Goal: Task Accomplishment & Management: Manage account settings

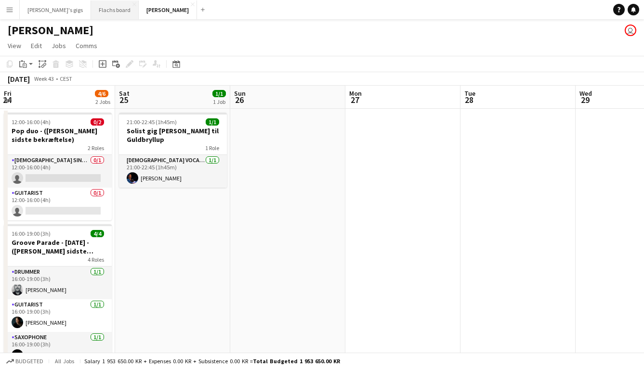
scroll to position [0, 323]
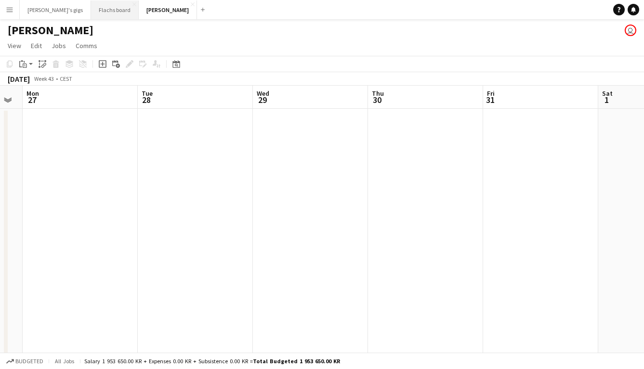
click at [91, 14] on button "[PERSON_NAME] board Close" at bounding box center [115, 9] width 48 height 19
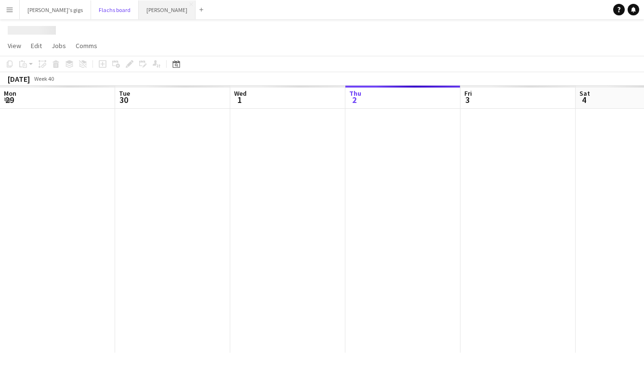
scroll to position [0, 230]
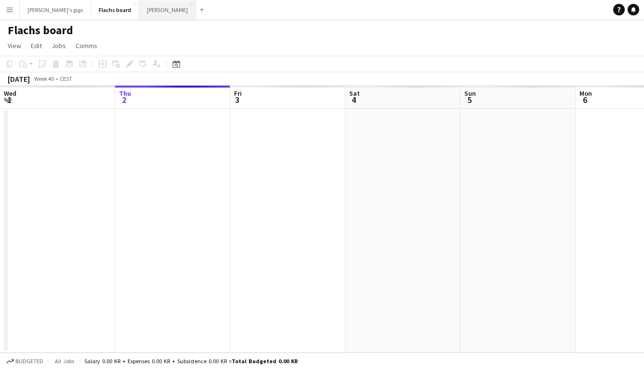
click at [139, 14] on button "Asger Gigs Close" at bounding box center [167, 9] width 57 height 19
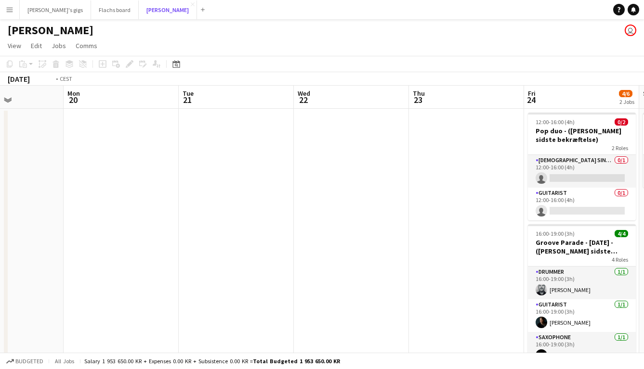
scroll to position [0, 399]
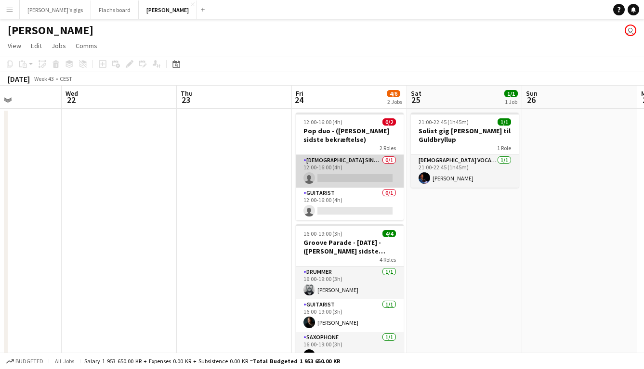
click at [334, 171] on app-card-role "[DEMOGRAPHIC_DATA] Singer 0/1 12:00-16:00 (4h) single-neutral-actions" at bounding box center [350, 171] width 108 height 33
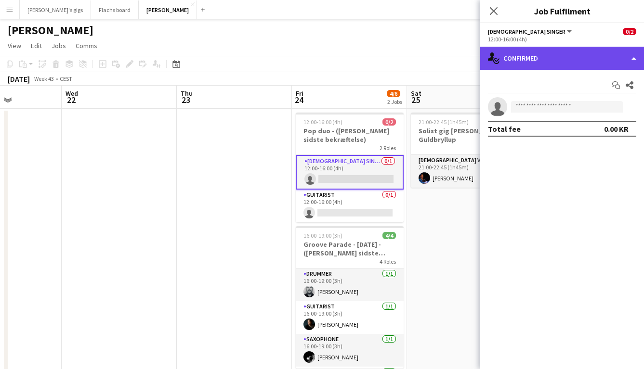
click at [517, 64] on div "single-neutral-actions-check-2 Confirmed" at bounding box center [562, 58] width 164 height 23
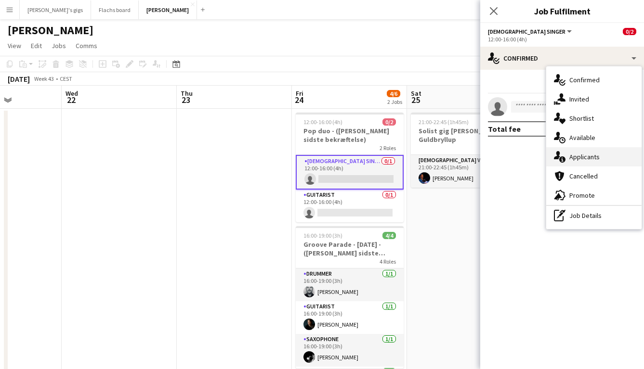
click at [579, 158] on span "Applicants" at bounding box center [584, 157] width 30 height 9
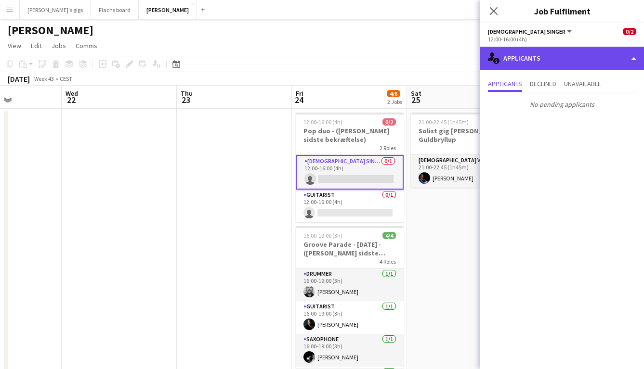
click at [541, 65] on div "single-neutral-actions-information Applicants" at bounding box center [562, 58] width 164 height 23
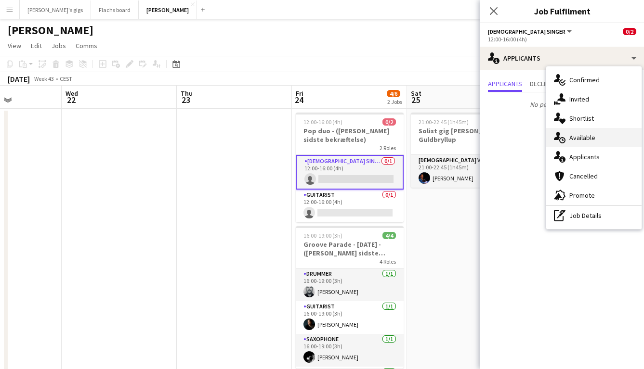
click at [572, 135] on span "Available" at bounding box center [582, 137] width 26 height 9
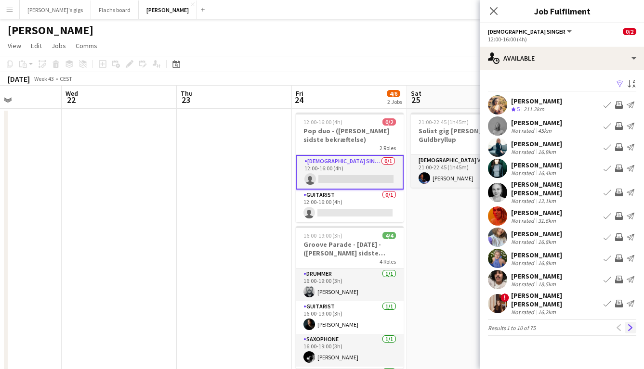
click at [634, 322] on button "Next" at bounding box center [631, 328] width 12 height 12
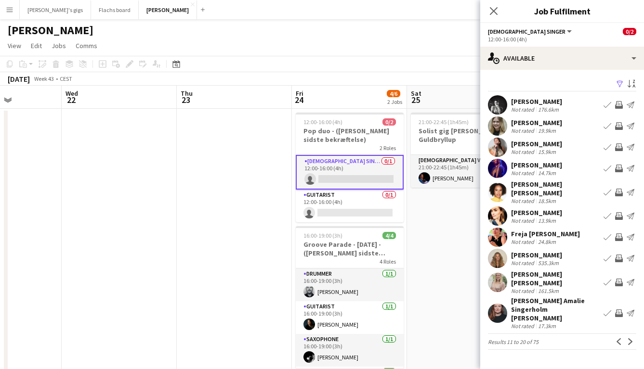
click at [616, 167] on app-icon "Invite crew" at bounding box center [619, 169] width 8 height 8
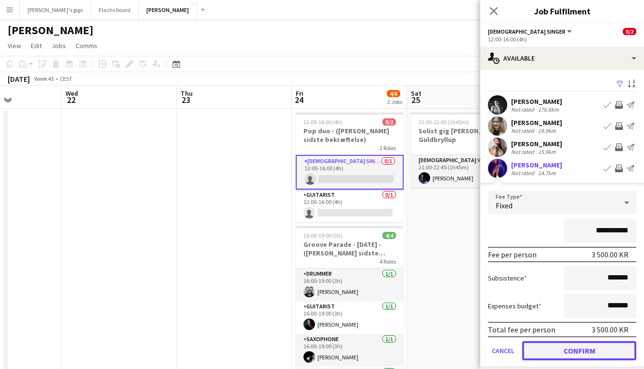
click at [598, 344] on button "Confirm" at bounding box center [579, 351] width 114 height 19
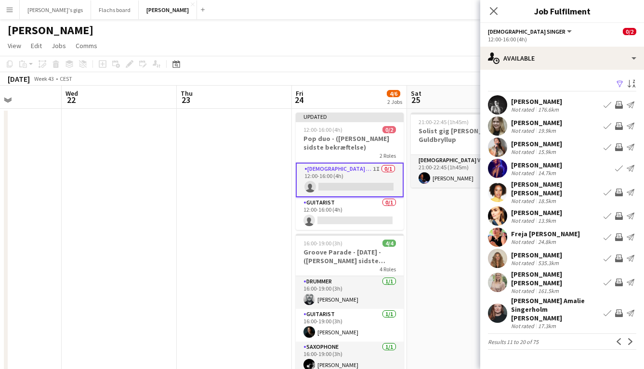
click at [456, 300] on app-date-cell "21:00-22:45 (1h45m) 1/1 Solist gig [PERSON_NAME] 1 Role [DEMOGRAPHIC_DATA] Voca…" at bounding box center [464, 252] width 115 height 286
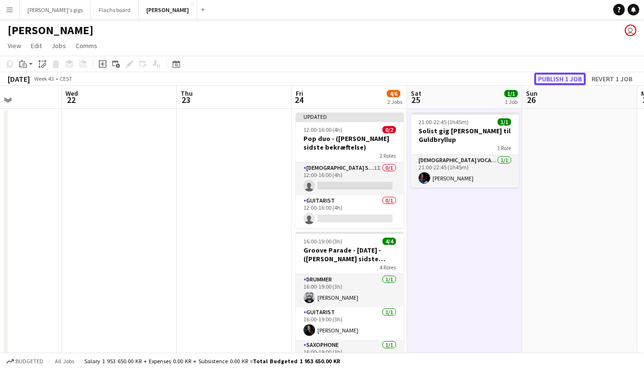
click at [563, 77] on button "Publish 1 job" at bounding box center [560, 79] width 52 height 13
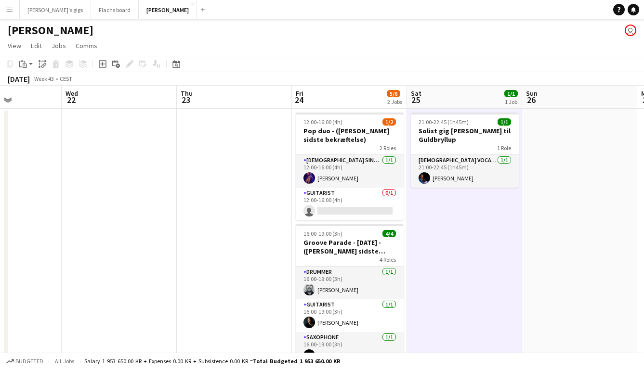
click at [179, 168] on app-date-cell at bounding box center [234, 252] width 115 height 286
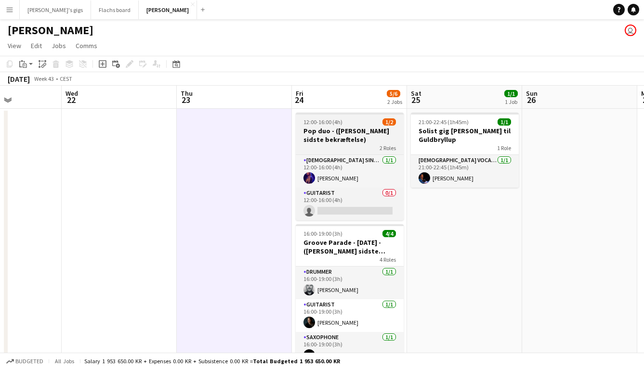
click at [316, 141] on h3 "Pop duo - ([PERSON_NAME] sidste bekræftelse)" at bounding box center [350, 135] width 108 height 17
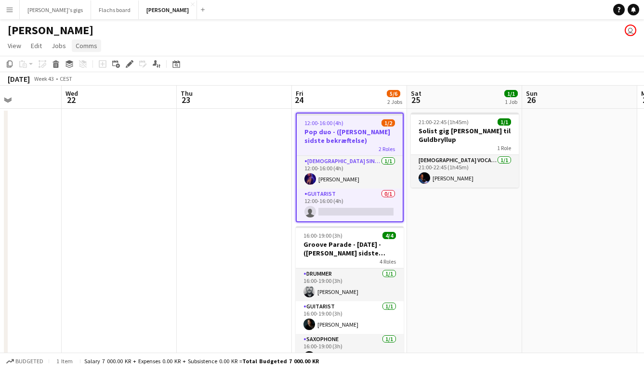
click at [82, 45] on span "Comms" at bounding box center [87, 45] width 22 height 9
click at [105, 83] on span "Create chat" at bounding box center [96, 86] width 34 height 9
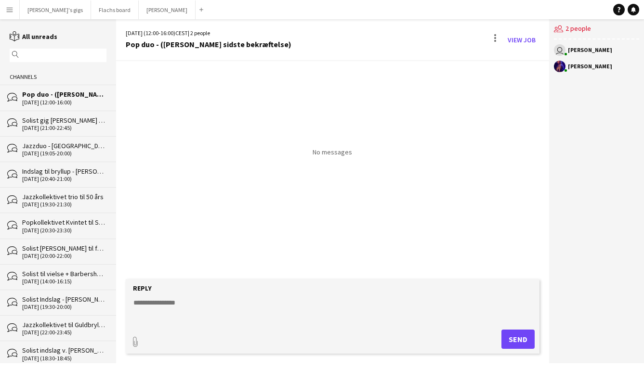
click at [164, 309] on textarea at bounding box center [334, 310] width 404 height 25
type textarea "**********"
click at [505, 338] on button "Send" at bounding box center [517, 339] width 33 height 19
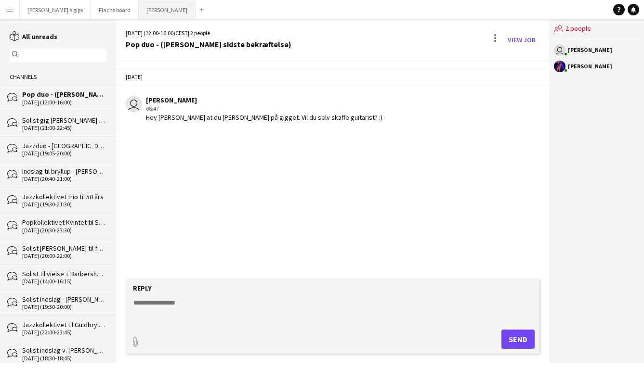
click at [139, 14] on button "Asger Gigs Close" at bounding box center [167, 9] width 57 height 19
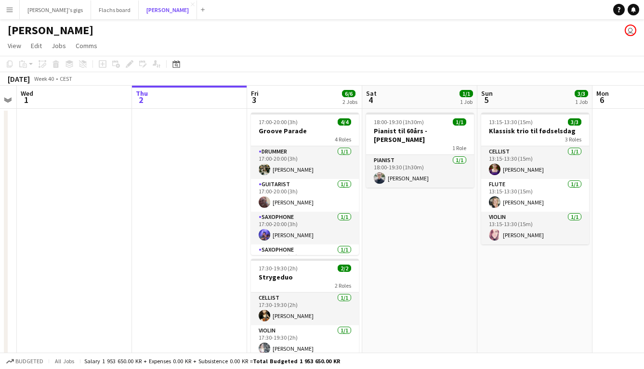
scroll to position [0, 214]
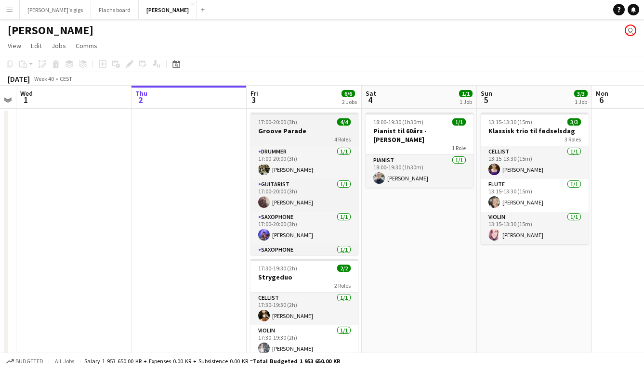
click at [299, 142] on div "4 Roles" at bounding box center [304, 139] width 108 height 8
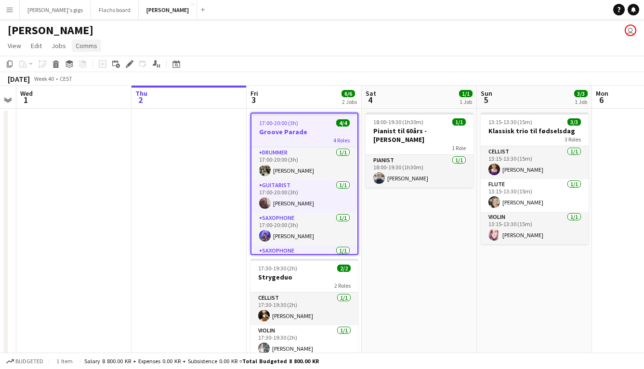
click at [88, 45] on span "Comms" at bounding box center [87, 45] width 22 height 9
click at [283, 143] on div "4 Roles" at bounding box center [304, 140] width 106 height 8
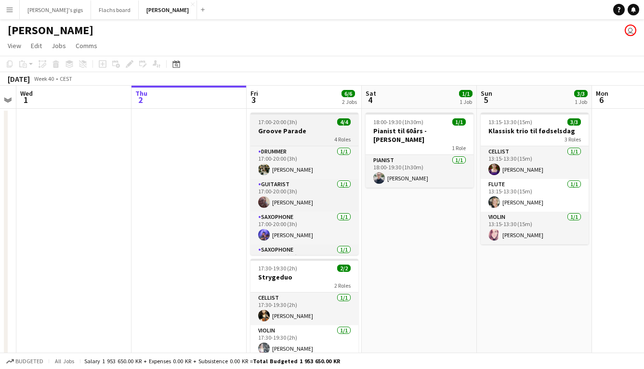
click at [275, 132] on h3 "Groove Parade" at bounding box center [304, 131] width 108 height 9
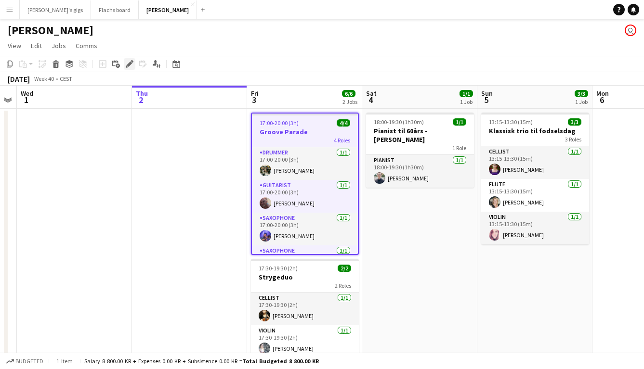
click at [128, 66] on icon at bounding box center [129, 64] width 5 height 5
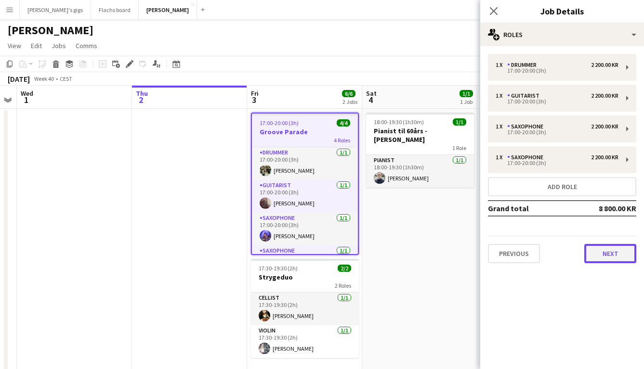
click at [605, 256] on button "Next" at bounding box center [610, 253] width 52 height 19
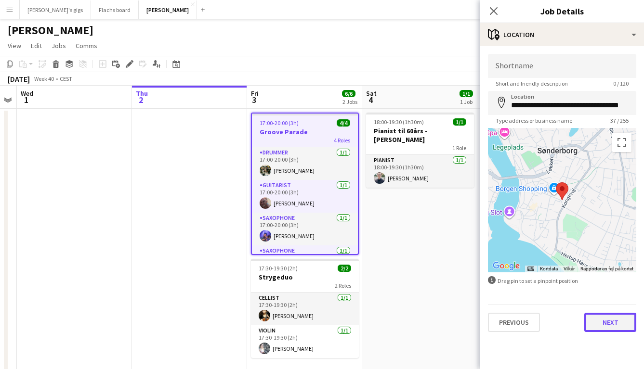
click at [608, 330] on button "Next" at bounding box center [610, 322] width 52 height 19
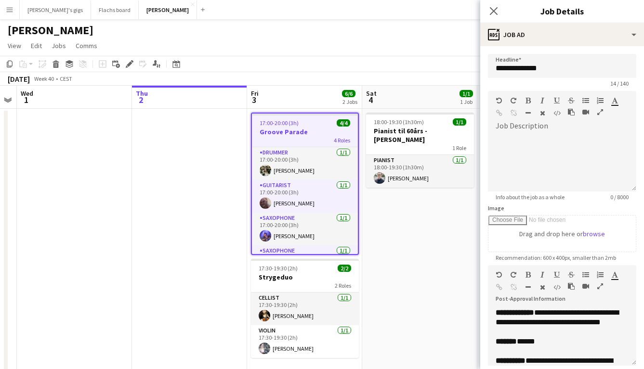
scroll to position [258, 0]
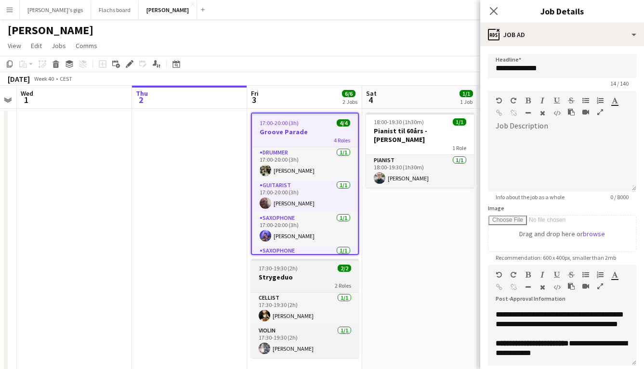
click at [306, 273] on app-job-card "17:30-19:30 (2h) 2/2 Strygeduo 2 Roles Cellist [DATE] 17:30-19:30 (2h) [PERSON_…" at bounding box center [305, 308] width 108 height 99
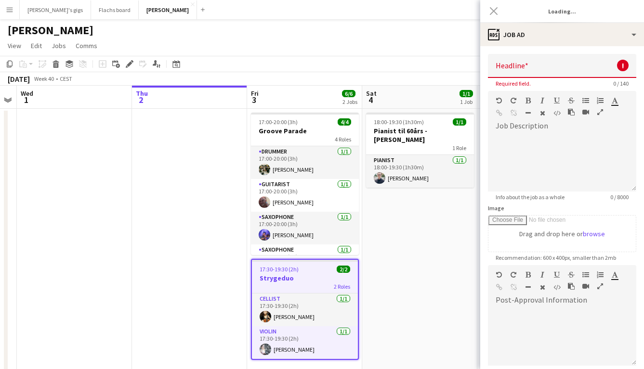
type input "*********"
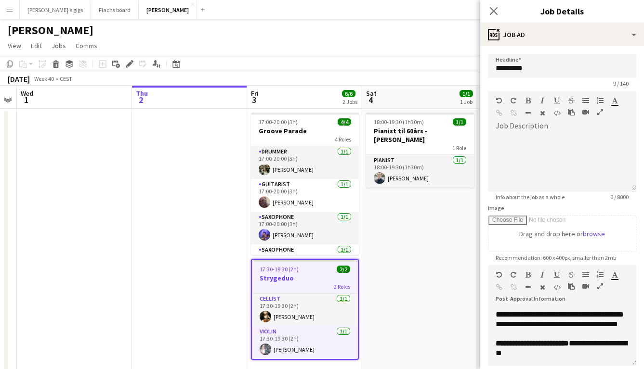
scroll to position [297, 0]
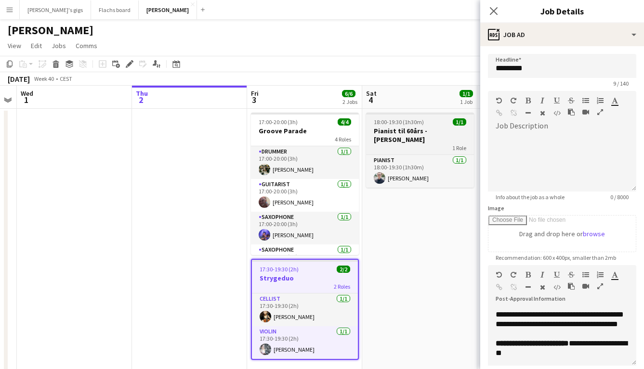
click at [398, 132] on h3 "Pianist til 60års - [PERSON_NAME]" at bounding box center [420, 135] width 108 height 17
type input "**********"
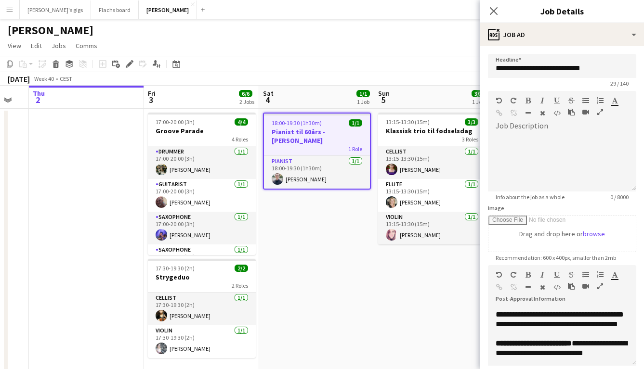
scroll to position [0, 358]
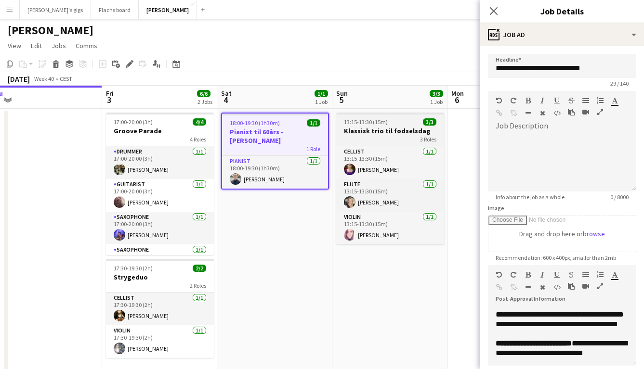
click at [375, 129] on h3 "Klassisk trio til fødselsdag" at bounding box center [390, 131] width 108 height 9
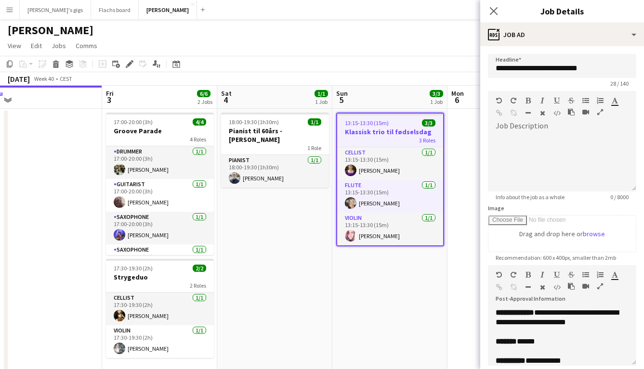
scroll to position [277, 0]
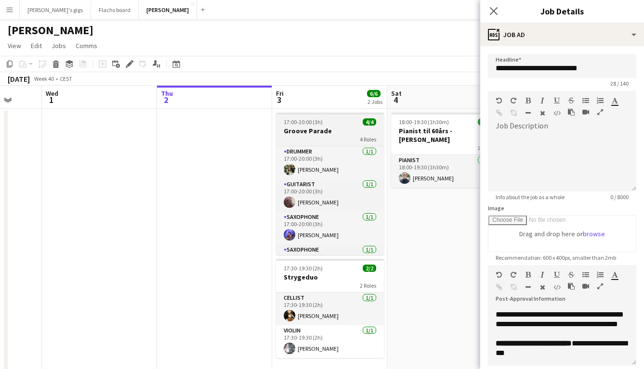
click at [299, 129] on h3 "Groove Parade" at bounding box center [330, 131] width 108 height 9
type input "**********"
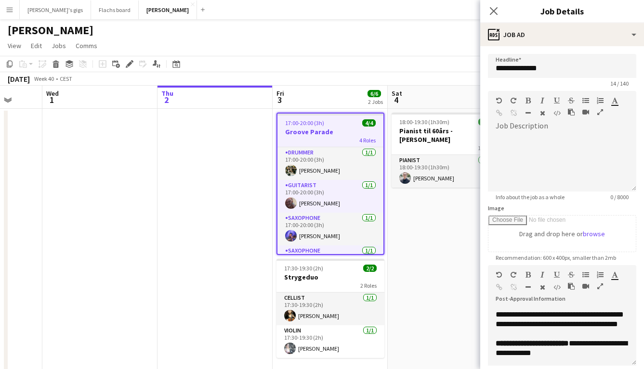
click at [434, 250] on app-date-cell "18:00-19:30 (1h30m) 1/1 Pianist til 60års - [PERSON_NAME] 1 Role Pianist [DATE]…" at bounding box center [445, 244] width 115 height 270
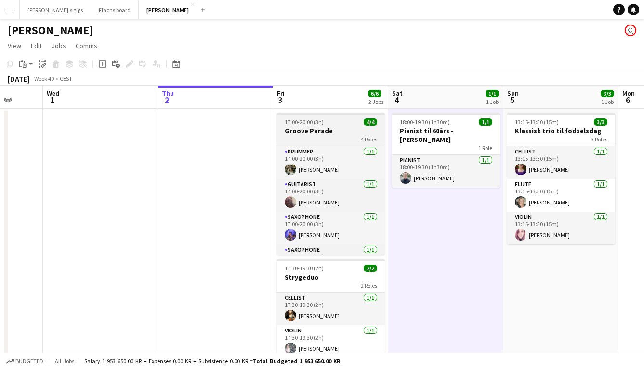
click at [311, 123] on span "17:00-20:00 (3h)" at bounding box center [304, 122] width 39 height 7
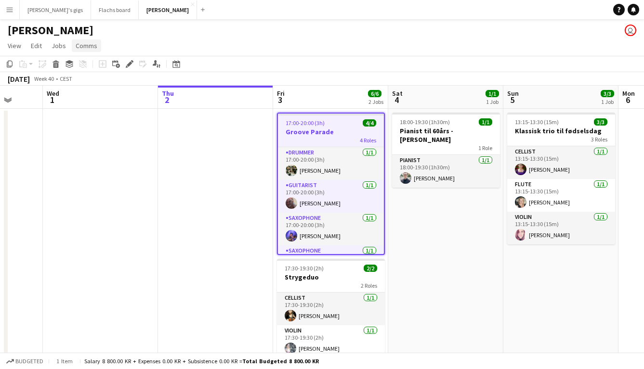
click at [92, 41] on span "Comms" at bounding box center [87, 45] width 22 height 9
click at [100, 82] on link "Create chat" at bounding box center [111, 87] width 80 height 20
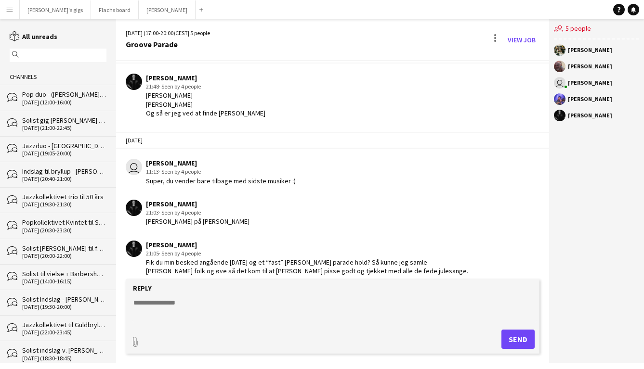
scroll to position [333, 0]
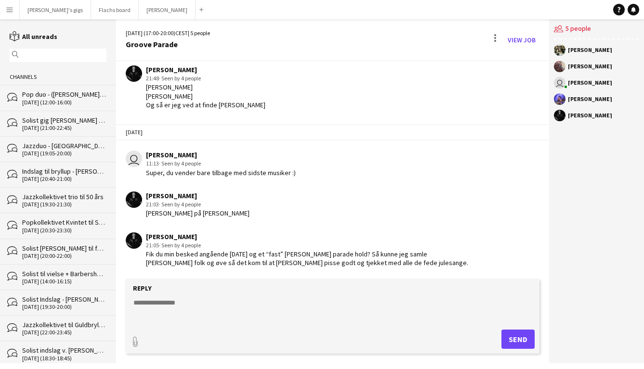
click at [217, 312] on textarea at bounding box center [334, 310] width 404 height 25
type textarea "**********"
click at [510, 345] on button "Send" at bounding box center [517, 339] width 33 height 19
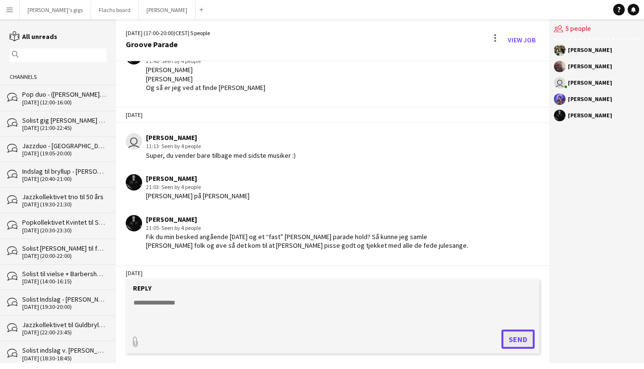
scroll to position [401, 0]
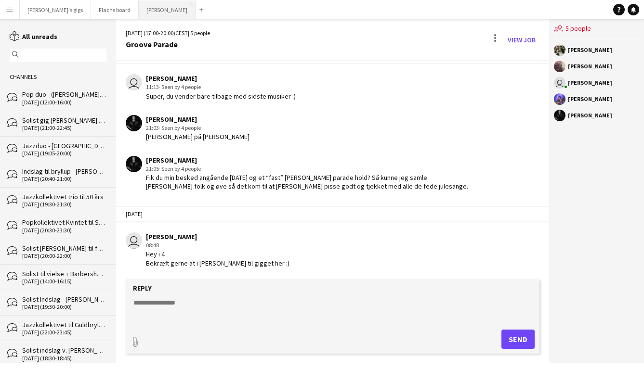
click at [139, 4] on button "Asger Gigs Close" at bounding box center [167, 9] width 57 height 19
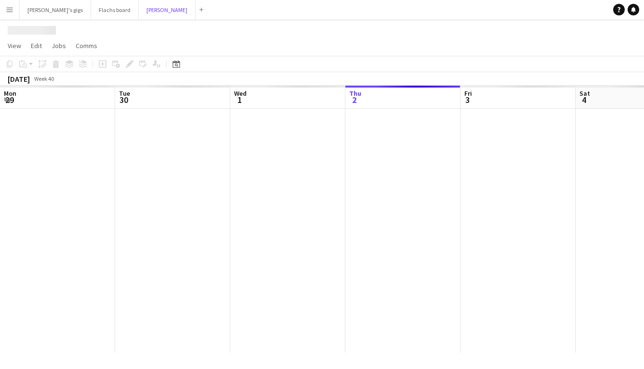
scroll to position [0, 230]
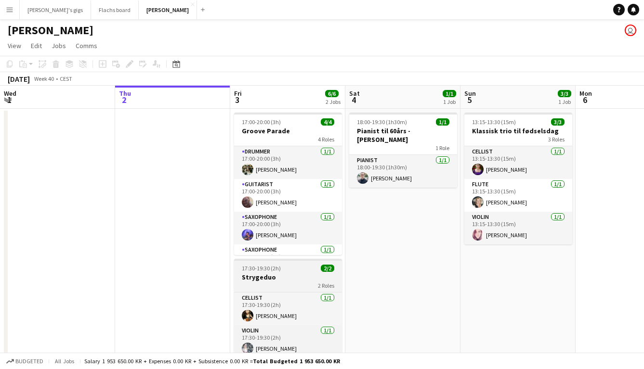
click at [280, 274] on h3 "Strygeduo" at bounding box center [288, 277] width 108 height 9
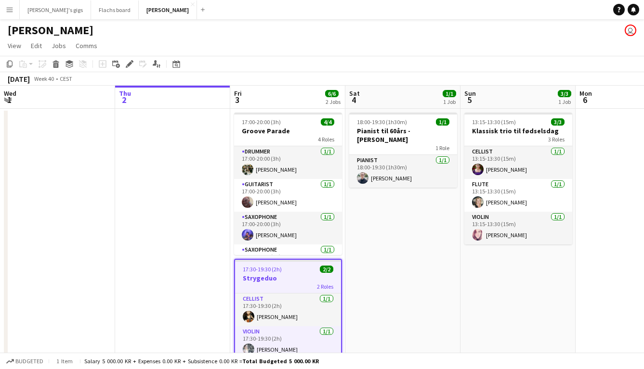
scroll to position [24, 0]
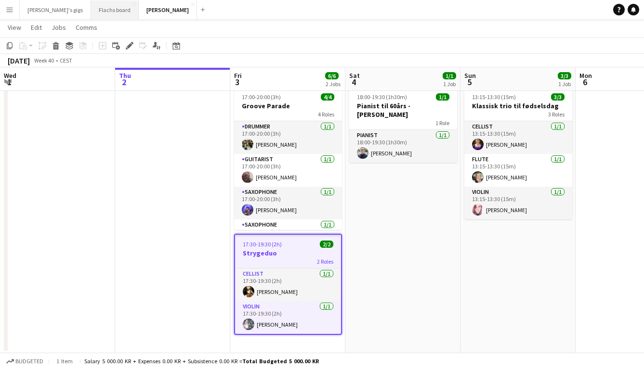
click at [91, 17] on button "[PERSON_NAME] board Close" at bounding box center [115, 9] width 48 height 19
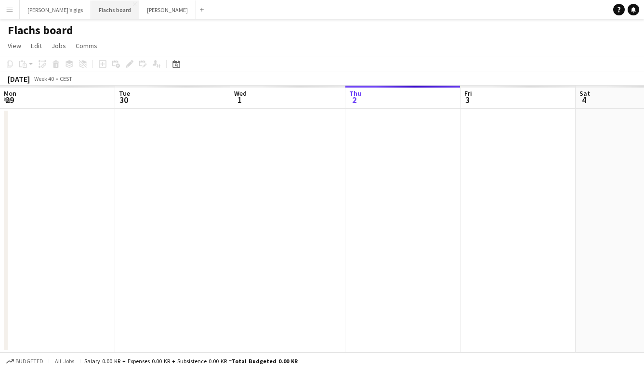
scroll to position [0, 230]
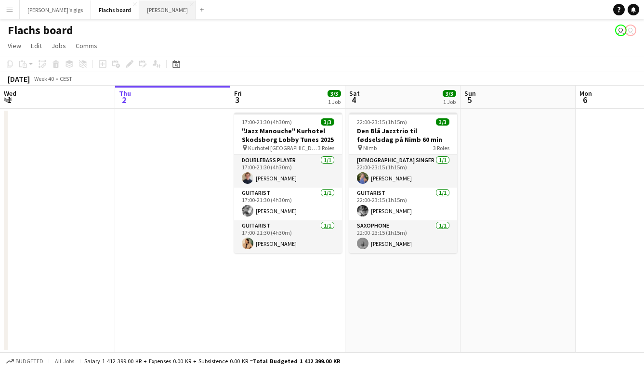
click at [139, 12] on button "Asger Gigs Close" at bounding box center [167, 9] width 57 height 19
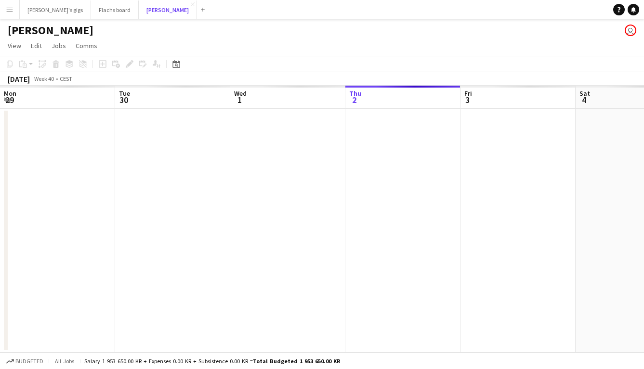
scroll to position [0, 230]
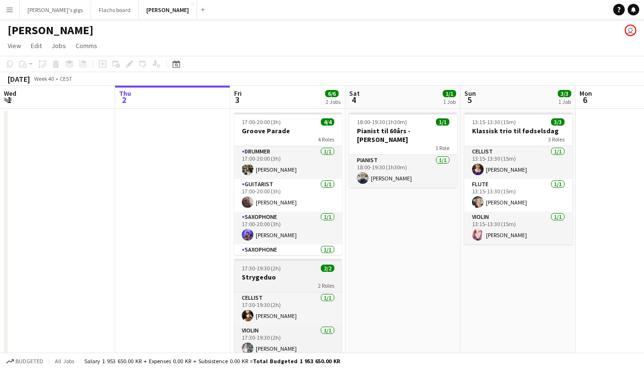
click at [313, 281] on h3 "Strygeduo" at bounding box center [288, 277] width 108 height 9
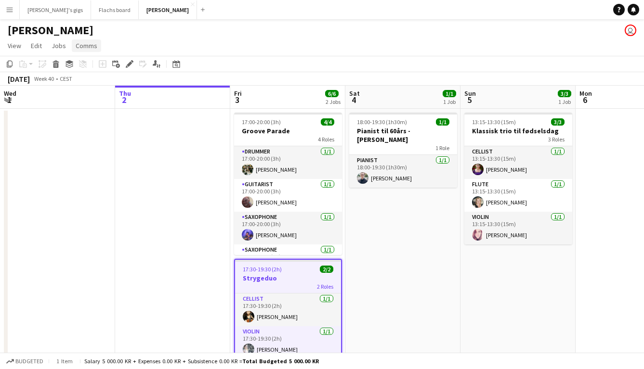
click at [92, 42] on span "Comms" at bounding box center [87, 45] width 22 height 9
click at [100, 92] on link "Create chat" at bounding box center [111, 87] width 80 height 20
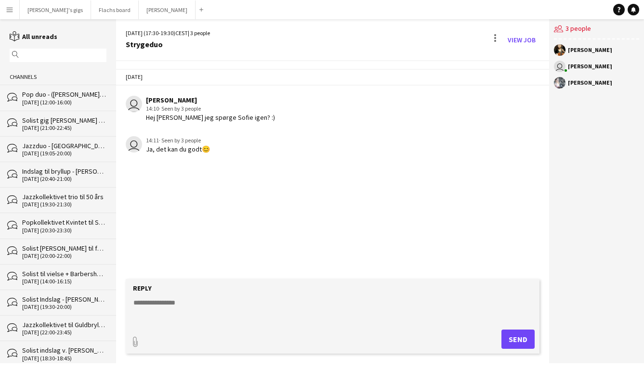
click at [210, 309] on textarea at bounding box center [334, 310] width 404 height 25
type textarea "**********"
click at [502, 339] on button "Send" at bounding box center [517, 339] width 33 height 19
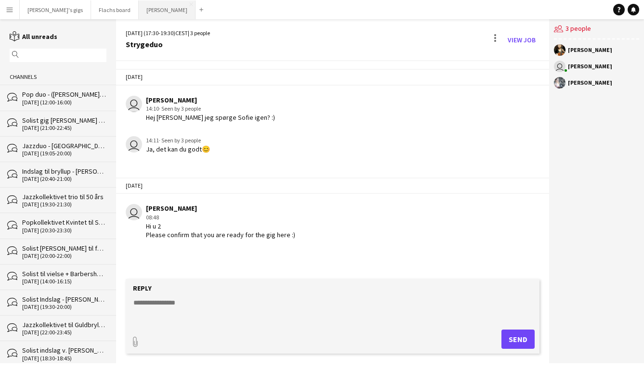
click at [139, 4] on button "Asger Gigs Close" at bounding box center [167, 9] width 57 height 19
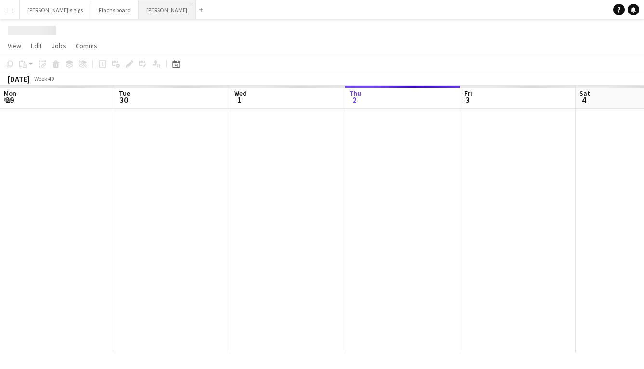
scroll to position [0, 230]
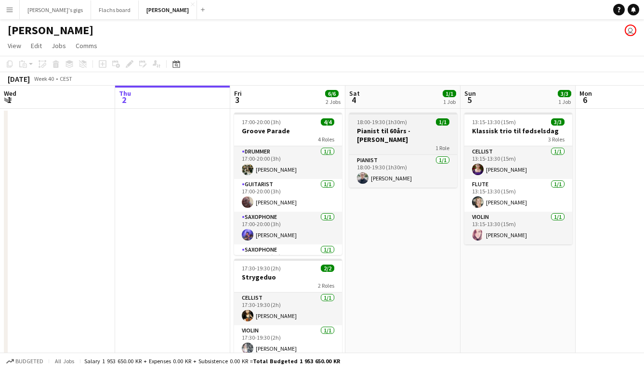
click at [389, 144] on div "1 Role" at bounding box center [403, 148] width 108 height 8
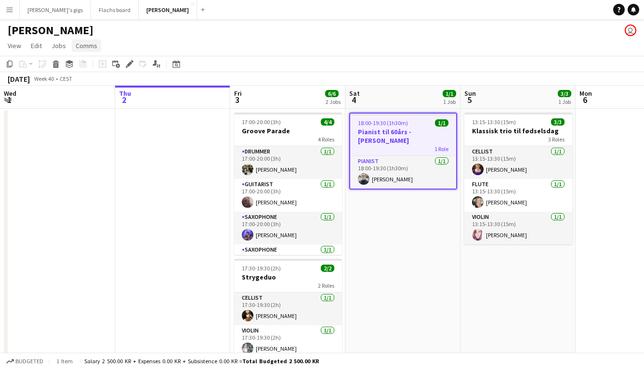
click at [88, 46] on span "Comms" at bounding box center [87, 45] width 22 height 9
click at [104, 82] on link "Create chat" at bounding box center [111, 87] width 80 height 20
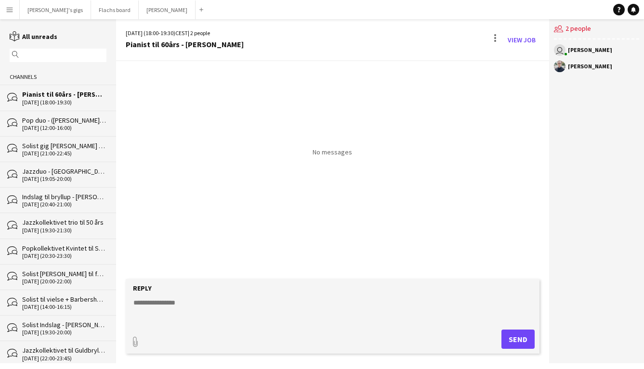
click at [294, 307] on textarea at bounding box center [334, 310] width 404 height 25
type textarea "**********"
click at [518, 339] on button "Send" at bounding box center [517, 339] width 33 height 19
click at [140, 19] on div "[DATE] (18:00-19:30) CEST | 2 people Pianist til 60års - Alexander View Job" at bounding box center [332, 40] width 433 height 42
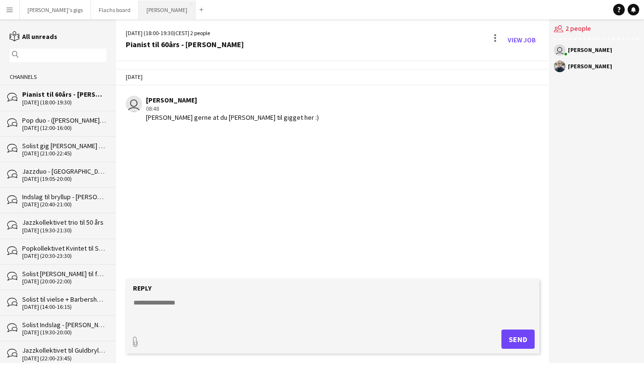
click at [139, 15] on button "Asger Gigs Close" at bounding box center [167, 9] width 57 height 19
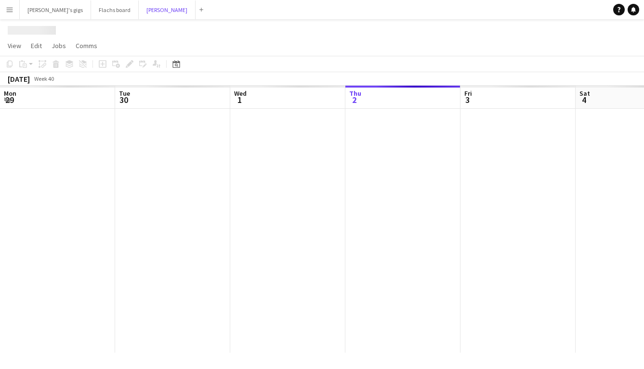
scroll to position [0, 230]
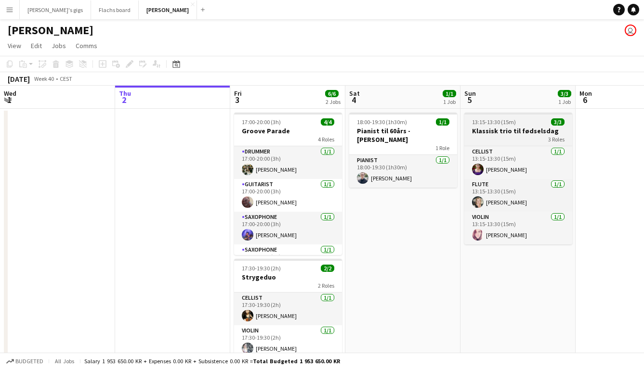
click at [475, 131] on h3 "Klassisk trio til fødselsdag" at bounding box center [518, 131] width 108 height 9
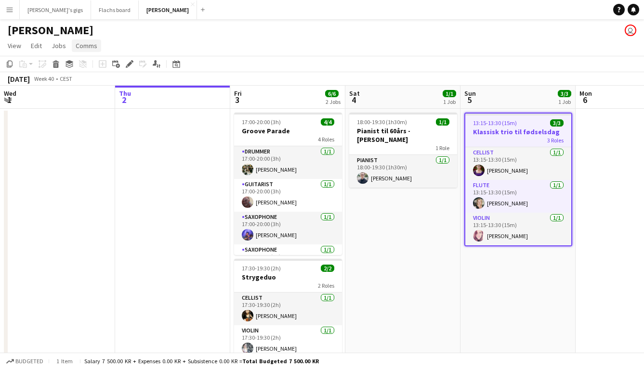
click at [89, 49] on span "Comms" at bounding box center [87, 45] width 22 height 9
click at [93, 83] on span "Create chat" at bounding box center [96, 86] width 34 height 9
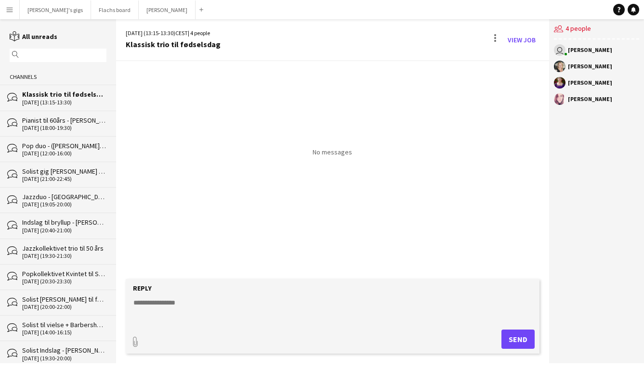
click at [231, 295] on form "Reply paperclip Send" at bounding box center [333, 316] width 414 height 75
click at [237, 317] on textarea at bounding box center [334, 310] width 404 height 25
click at [205, 311] on textarea "**********" at bounding box center [334, 310] width 404 height 25
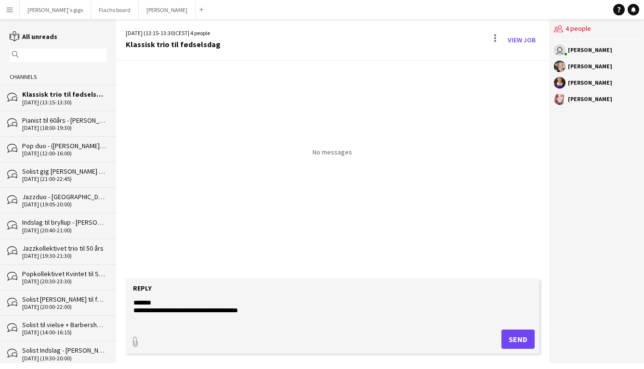
click at [210, 309] on textarea "**********" at bounding box center [334, 310] width 404 height 25
type textarea "**********"
click at [507, 337] on button "Send" at bounding box center [517, 339] width 33 height 19
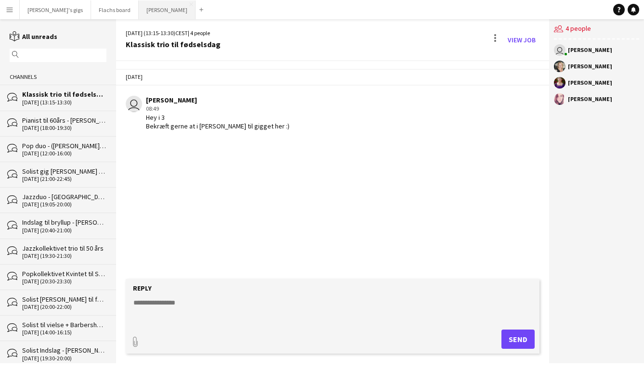
click at [139, 16] on button "Asger Gigs Close" at bounding box center [167, 9] width 57 height 19
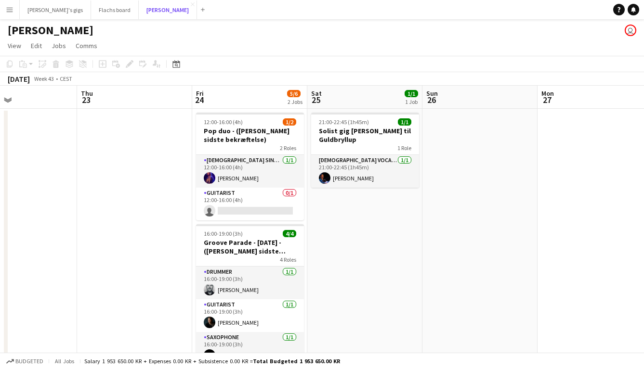
scroll to position [0, 267]
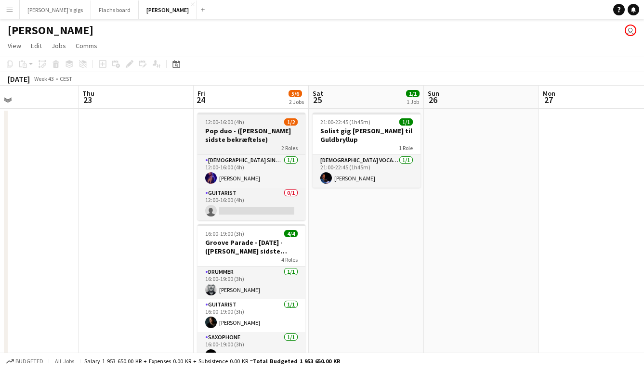
click at [230, 128] on h3 "Pop duo - ([PERSON_NAME] sidste bekræftelse)" at bounding box center [252, 135] width 108 height 17
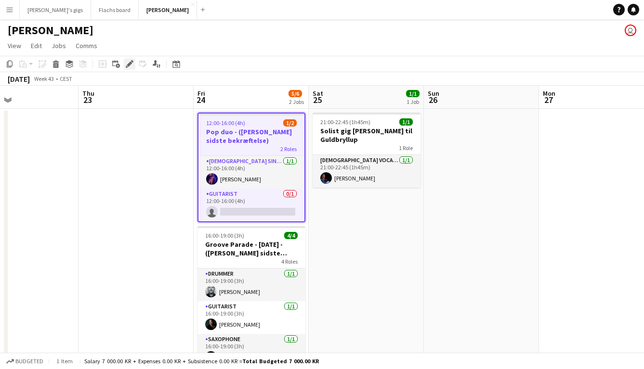
click at [133, 65] on div "Edit" at bounding box center [130, 64] width 12 height 12
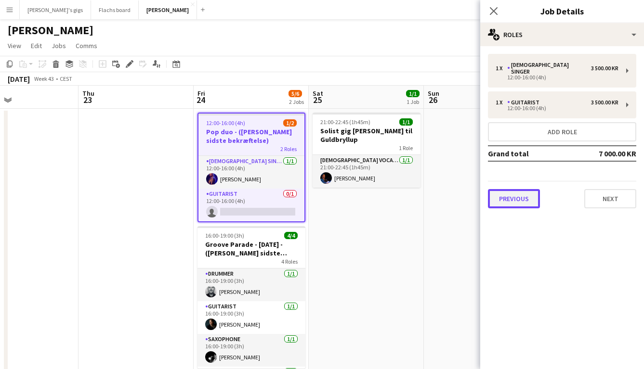
click at [509, 194] on button "Previous" at bounding box center [514, 198] width 52 height 19
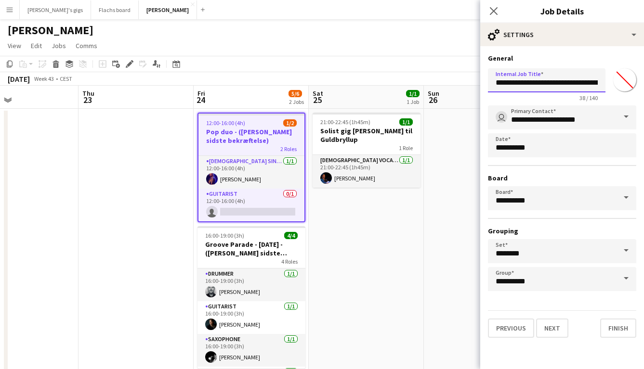
scroll to position [0, 20]
drag, startPoint x: 524, startPoint y: 85, endPoint x: 640, endPoint y: 91, distance: 116.3
click at [640, 91] on form "**********" at bounding box center [562, 196] width 164 height 284
type input "*******"
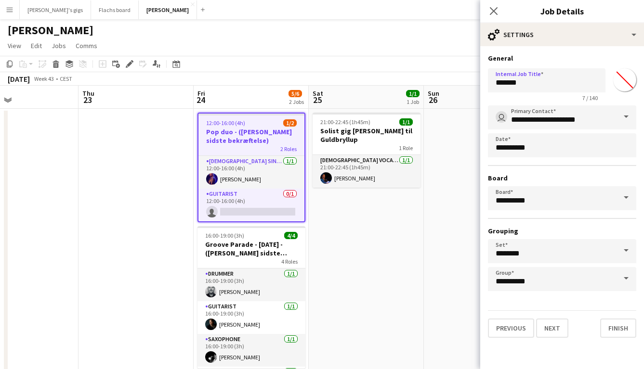
click at [422, 210] on app-date-cell "21:00-22:45 (1h45m) 1/1 Solist gig [PERSON_NAME] 1 Role [DEMOGRAPHIC_DATA] Voca…" at bounding box center [366, 248] width 115 height 278
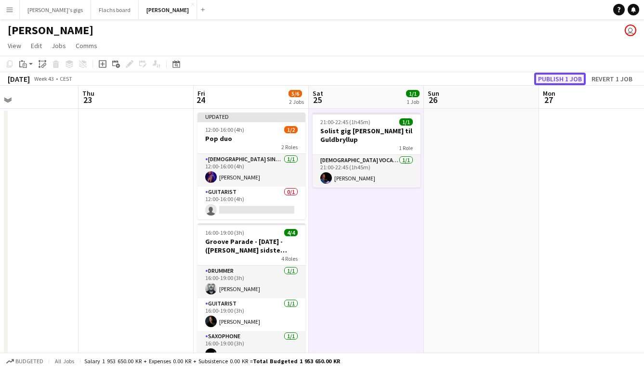
click at [551, 78] on button "Publish 1 job" at bounding box center [560, 79] width 52 height 13
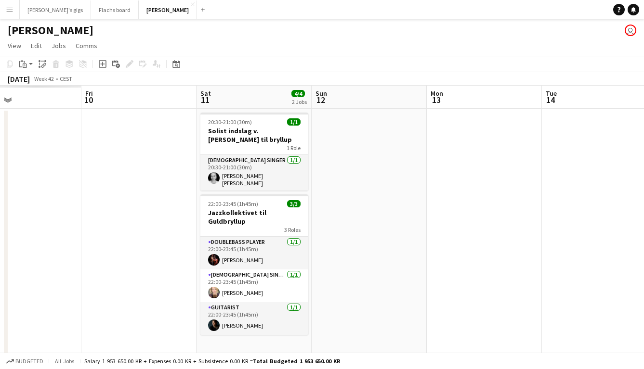
scroll to position [0, 293]
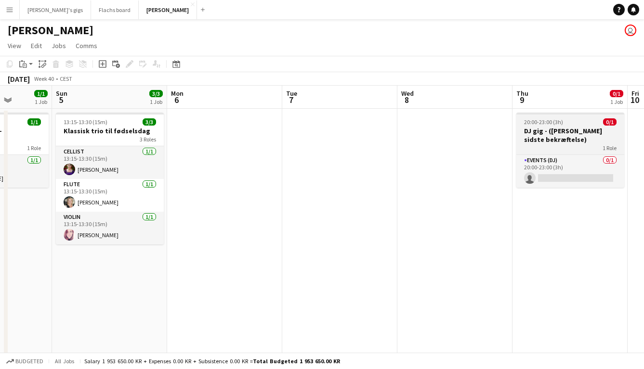
click at [543, 126] on app-job-card "20:00-23:00 (3h) 0/1 DJ gig - ([PERSON_NAME] sidste bekræftelse) 1 Role Events …" at bounding box center [570, 150] width 108 height 75
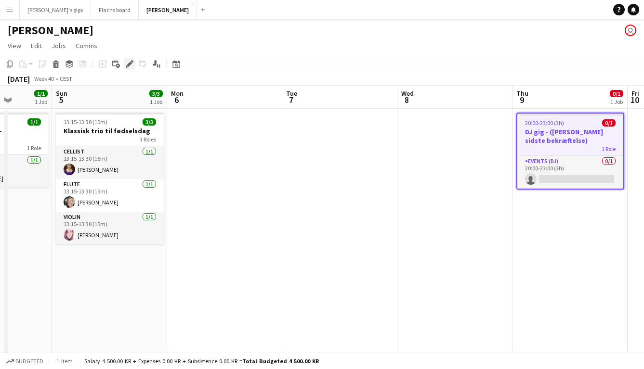
click at [129, 66] on icon at bounding box center [129, 64] width 5 height 5
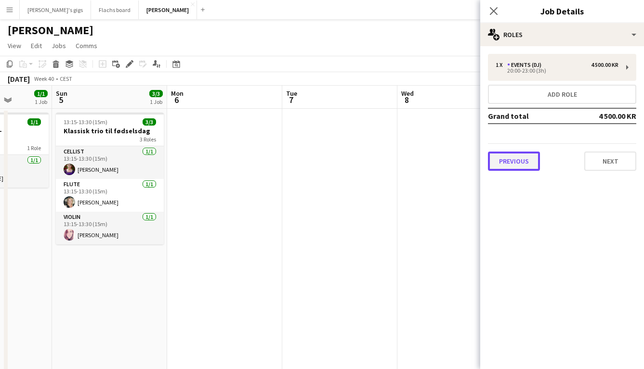
click at [518, 169] on button "Previous" at bounding box center [514, 161] width 52 height 19
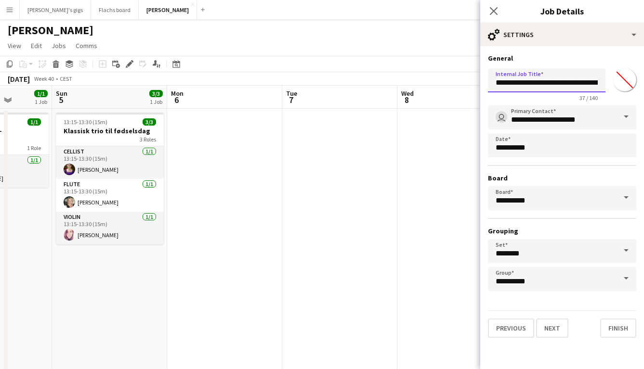
drag, startPoint x: 514, startPoint y: 83, endPoint x: 617, endPoint y: 79, distance: 102.7
click at [617, 79] on div "**********" at bounding box center [562, 83] width 148 height 37
type input "******"
click at [424, 197] on app-date-cell at bounding box center [454, 244] width 115 height 270
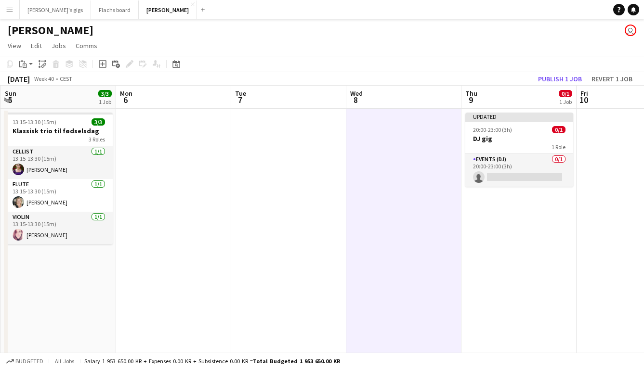
scroll to position [0, 345]
click at [550, 73] on button "Publish 1 job" at bounding box center [560, 79] width 52 height 13
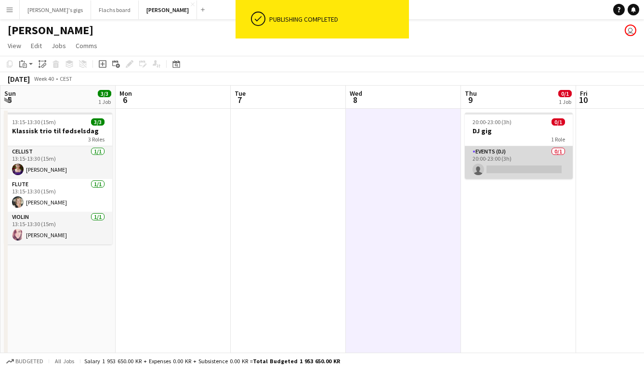
click at [480, 168] on app-card-role "Events (DJ) 0/1 20:00-23:00 (3h) single-neutral-actions" at bounding box center [519, 162] width 108 height 33
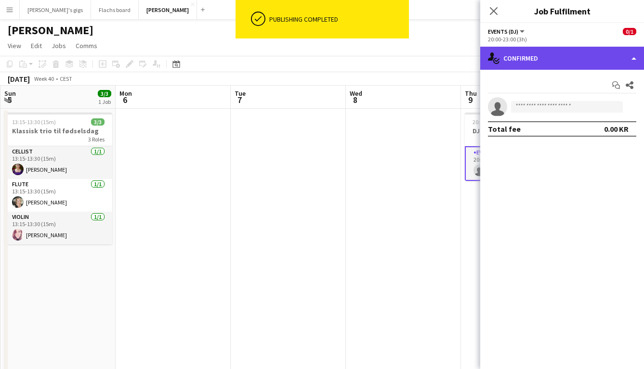
click at [552, 57] on div "single-neutral-actions-check-2 Confirmed" at bounding box center [562, 58] width 164 height 23
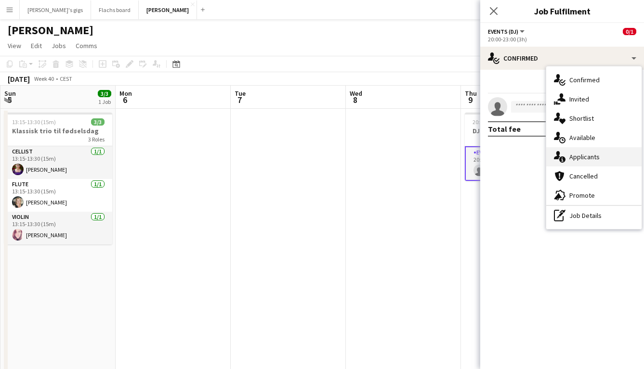
click at [579, 151] on div "single-neutral-actions-information Applicants" at bounding box center [593, 156] width 95 height 19
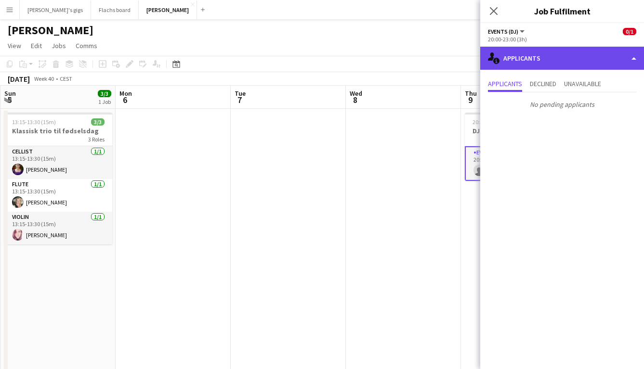
click at [543, 59] on div "single-neutral-actions-information Applicants" at bounding box center [562, 58] width 164 height 23
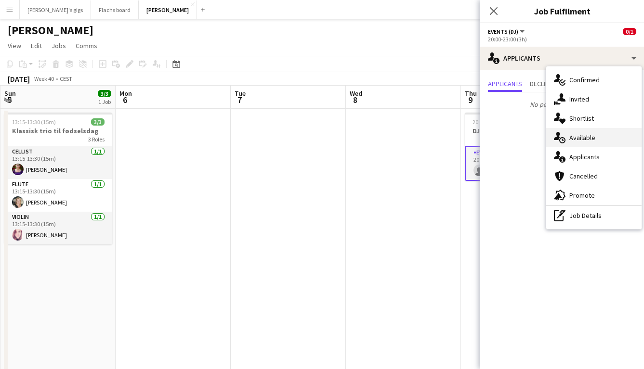
click at [570, 141] on span "Available" at bounding box center [582, 137] width 26 height 9
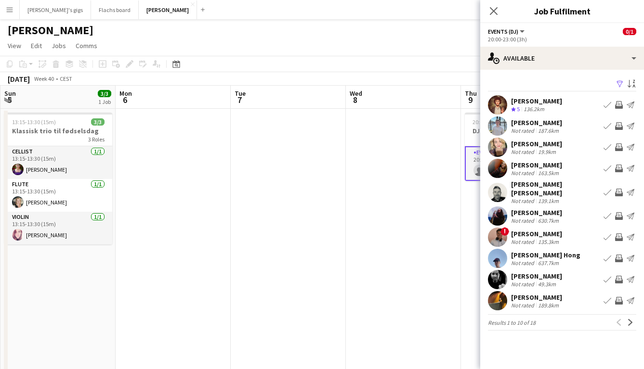
click at [621, 147] on app-icon "Invite crew" at bounding box center [619, 148] width 8 height 8
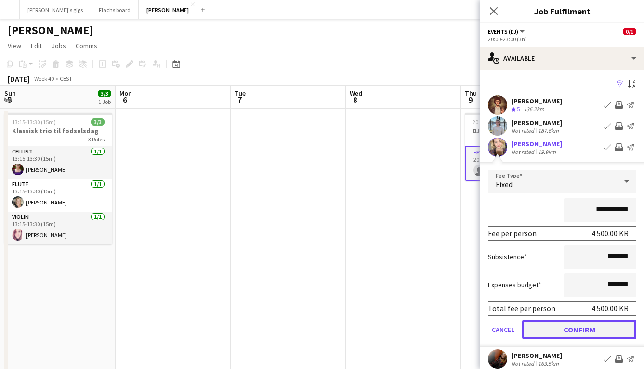
click at [551, 331] on button "Confirm" at bounding box center [579, 329] width 114 height 19
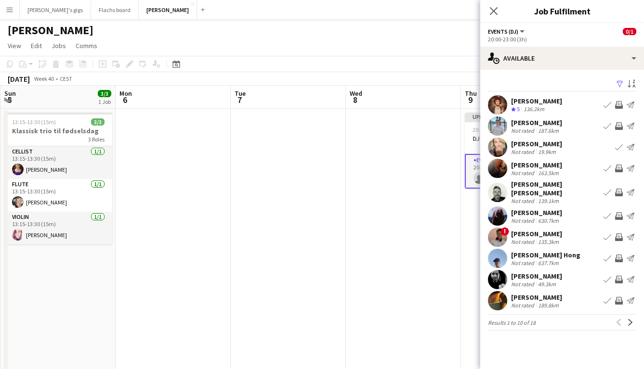
click at [618, 192] on app-icon "Invite crew" at bounding box center [619, 193] width 8 height 8
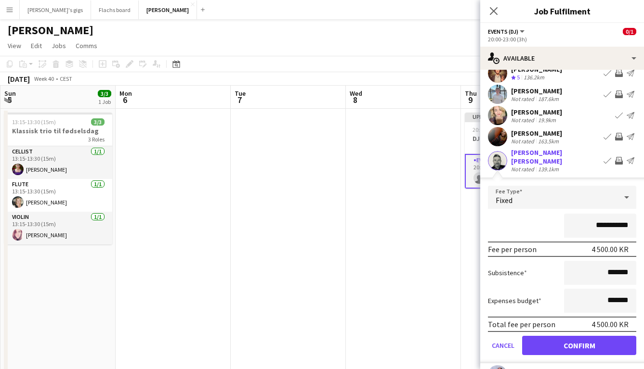
scroll to position [31, 0]
click at [596, 337] on button "Confirm" at bounding box center [579, 346] width 114 height 19
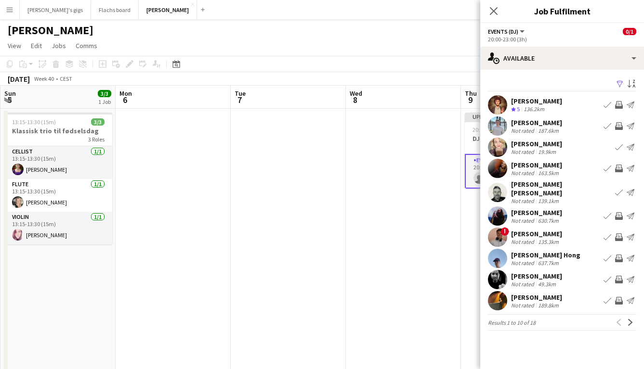
scroll to position [0, 0]
click at [542, 281] on div "49.3km" at bounding box center [547, 284] width 22 height 7
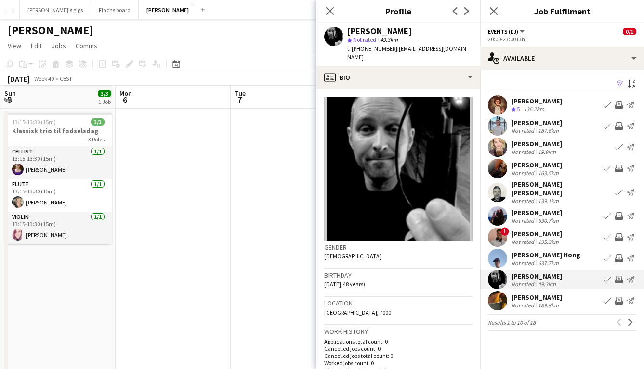
click at [542, 281] on div "49.3km" at bounding box center [547, 284] width 22 height 7
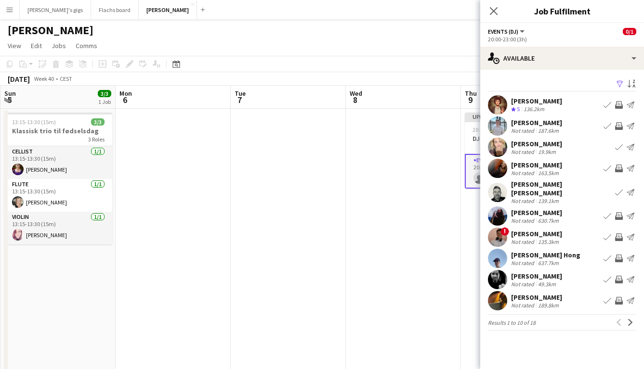
click at [637, 316] on app-available-tab "Filter Sort asc [PERSON_NAME] Crew rating 5 136.2km Book crew Invite crew Send …" at bounding box center [562, 204] width 164 height 253
click at [631, 319] on app-icon "Next" at bounding box center [630, 322] width 7 height 7
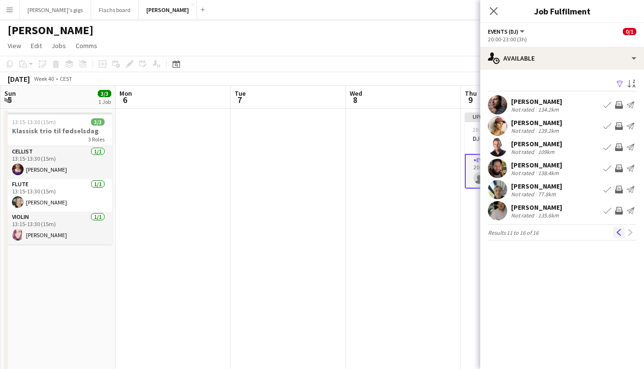
click at [616, 227] on button "Previous" at bounding box center [619, 233] width 12 height 12
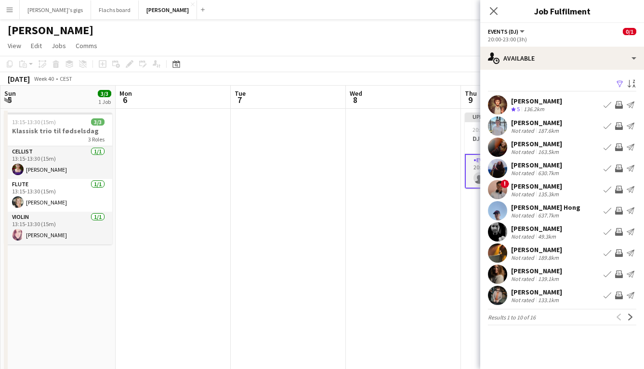
click at [621, 233] on app-icon "Invite crew" at bounding box center [619, 232] width 8 height 8
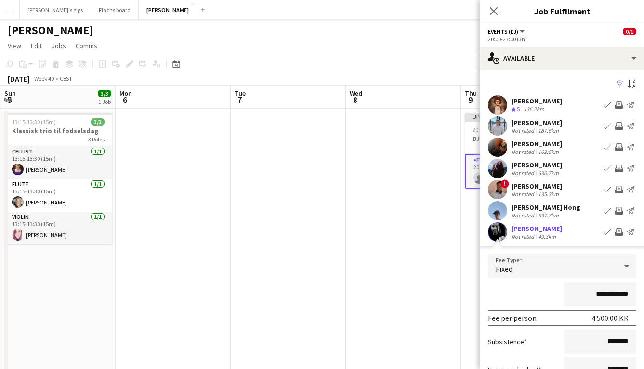
scroll to position [158, 0]
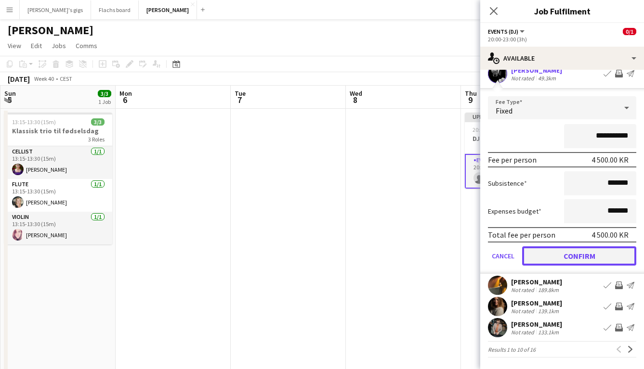
click at [573, 258] on button "Confirm" at bounding box center [579, 256] width 114 height 19
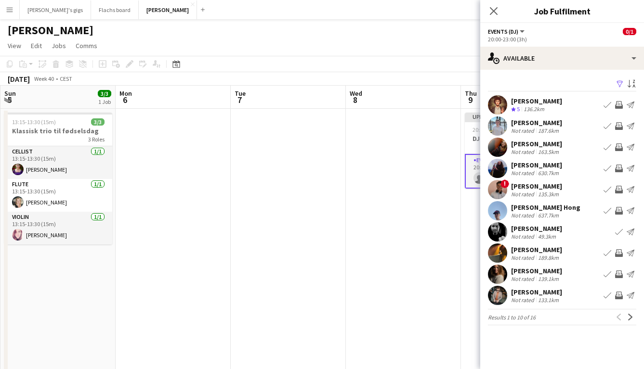
scroll to position [0, 0]
click at [420, 251] on app-date-cell at bounding box center [403, 244] width 115 height 270
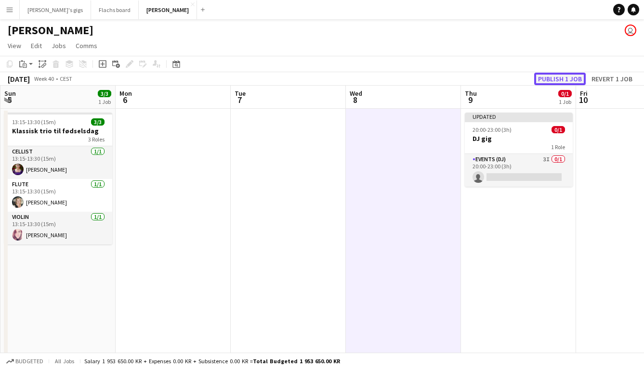
click at [556, 77] on button "Publish 1 job" at bounding box center [560, 79] width 52 height 13
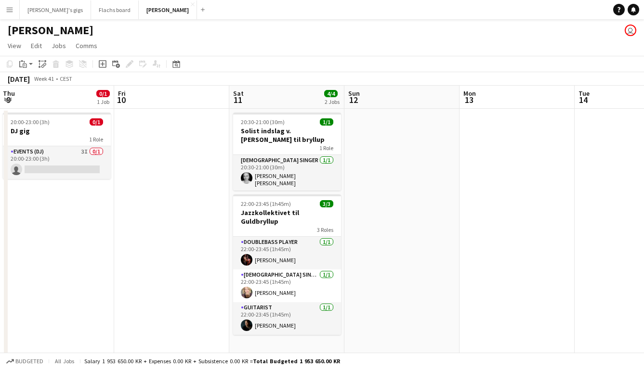
scroll to position [0, 346]
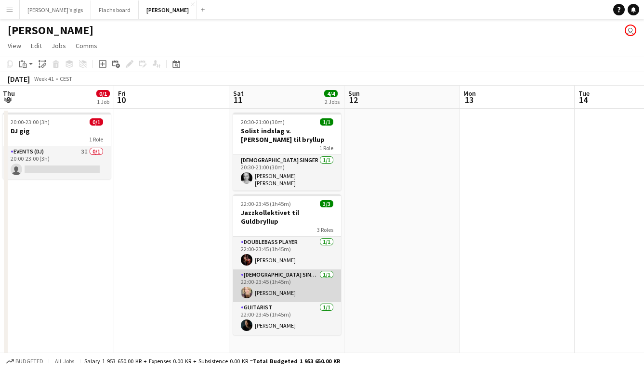
click at [277, 283] on app-card-role "[DEMOGRAPHIC_DATA] Singer [DATE] 22:00-23:45 (1h45m) [PERSON_NAME]" at bounding box center [287, 286] width 108 height 33
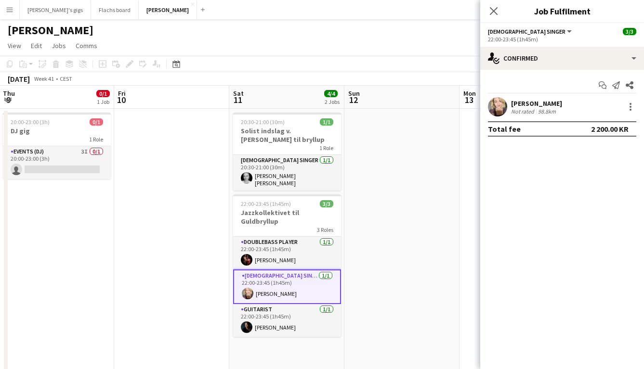
click at [198, 292] on app-date-cell at bounding box center [171, 244] width 115 height 270
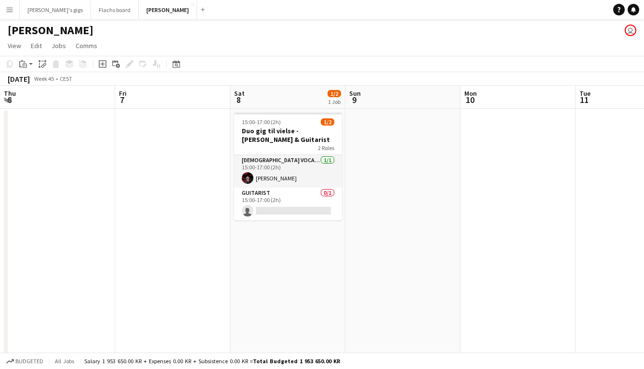
scroll to position [0, 238]
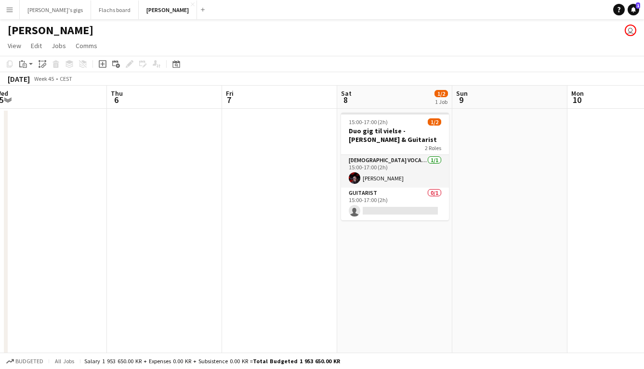
click at [6, 7] on app-icon "Menu" at bounding box center [10, 10] width 8 height 8
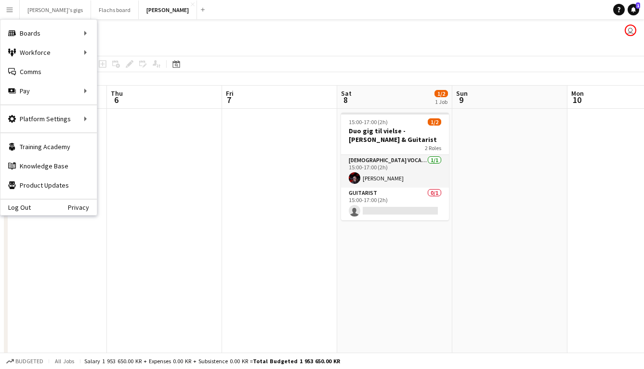
click at [324, 243] on app-date-cell at bounding box center [279, 244] width 115 height 270
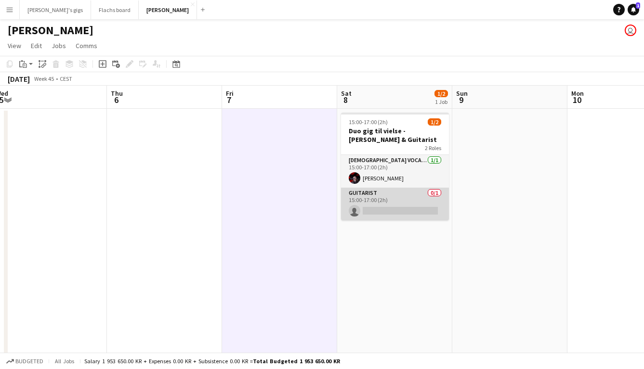
click at [398, 213] on app-card-role "Guitarist 0/1 15:00-17:00 (2h) single-neutral-actions" at bounding box center [395, 204] width 108 height 33
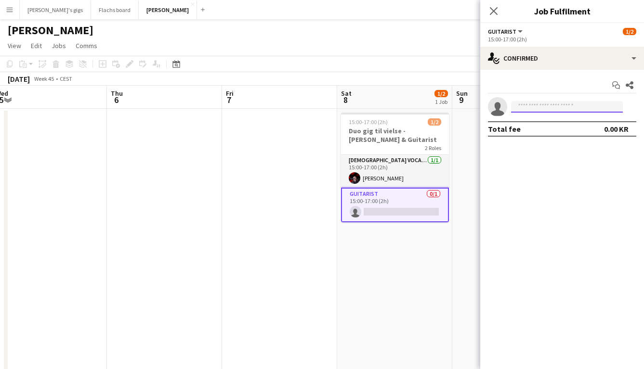
click at [525, 108] on input at bounding box center [567, 107] width 112 height 12
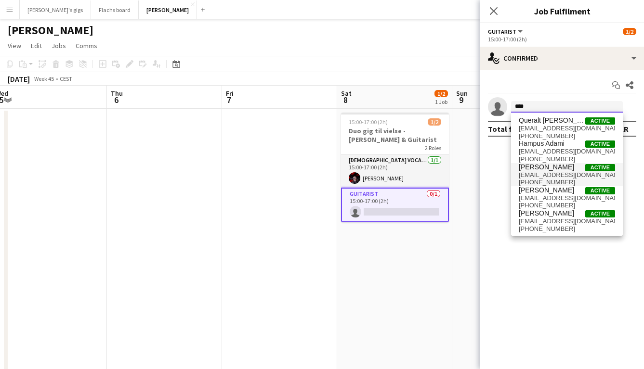
type input "****"
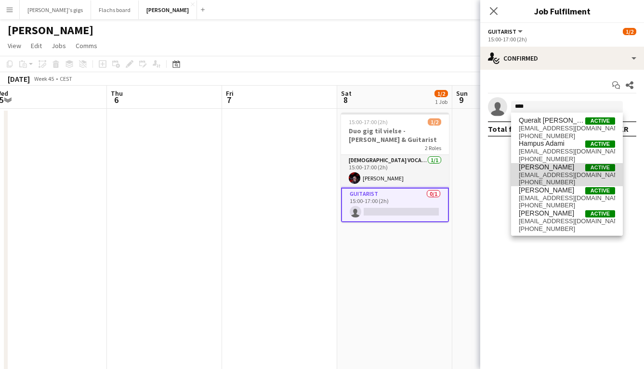
click at [548, 175] on span "[EMAIL_ADDRESS][DOMAIN_NAME]" at bounding box center [567, 175] width 96 height 8
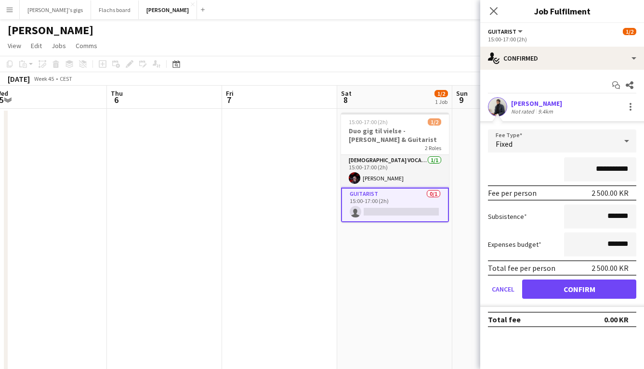
click at [536, 116] on div "[PERSON_NAME] Not rated 9.4km" at bounding box center [562, 106] width 164 height 19
click at [527, 108] on div "Not rated" at bounding box center [523, 111] width 25 height 7
click at [554, 294] on button "Confirm" at bounding box center [579, 289] width 114 height 19
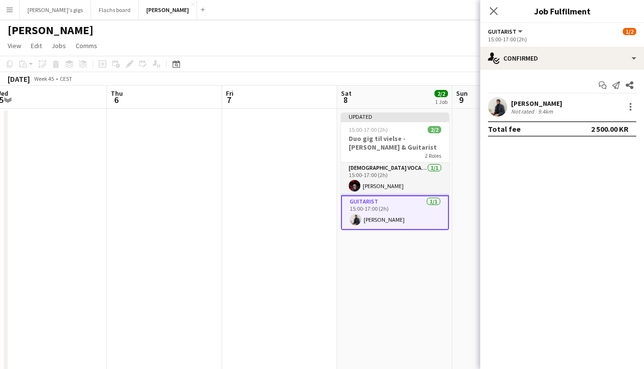
click at [374, 294] on app-date-cell "Updated 15:00-17:00 (2h) 2/2 Duo gig til vielse - [PERSON_NAME] & Guitarist 2 R…" at bounding box center [394, 244] width 115 height 270
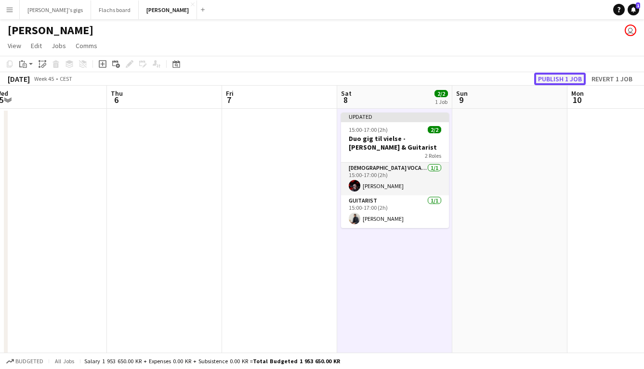
click at [562, 74] on button "Publish 1 job" at bounding box center [560, 79] width 52 height 13
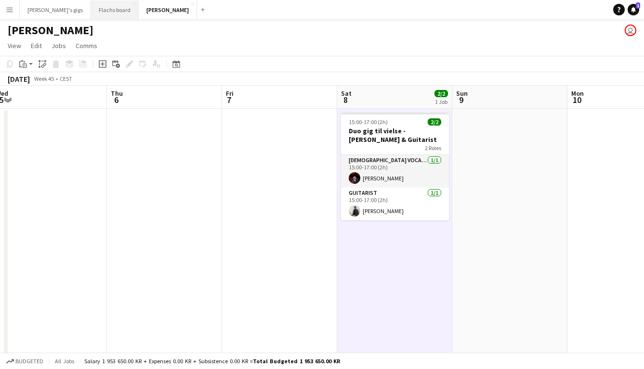
click at [91, 17] on button "[PERSON_NAME] board Close" at bounding box center [115, 9] width 48 height 19
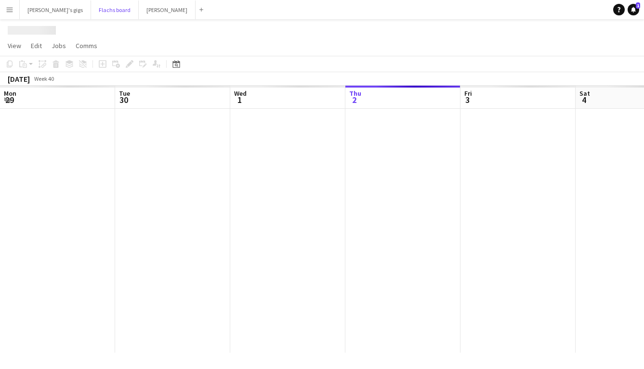
scroll to position [0, 230]
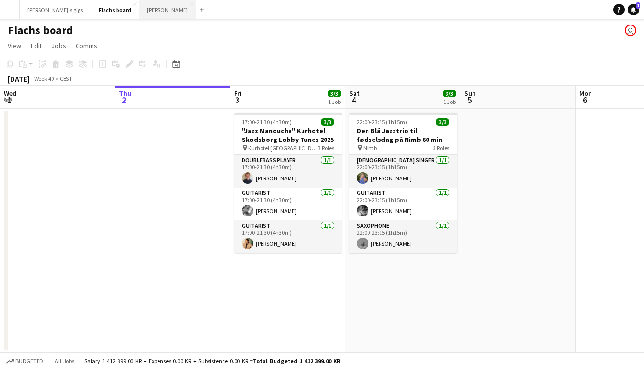
click at [139, 11] on button "Asger Gigs Close" at bounding box center [167, 9] width 57 height 19
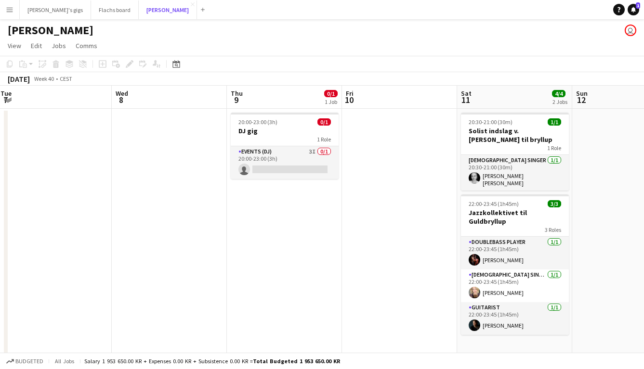
scroll to position [0, 358]
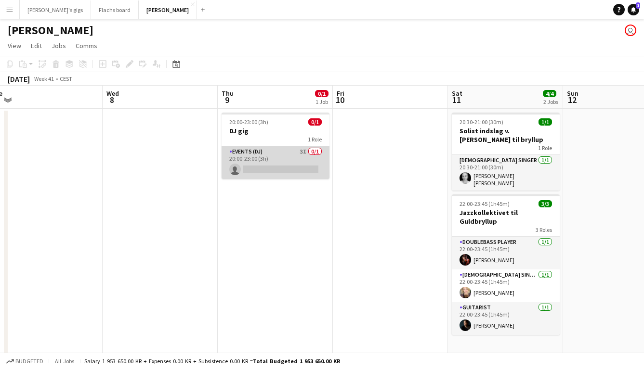
click at [261, 166] on app-card-role "Events (DJ) 3I 0/1 20:00-23:00 (3h) single-neutral-actions" at bounding box center [276, 162] width 108 height 33
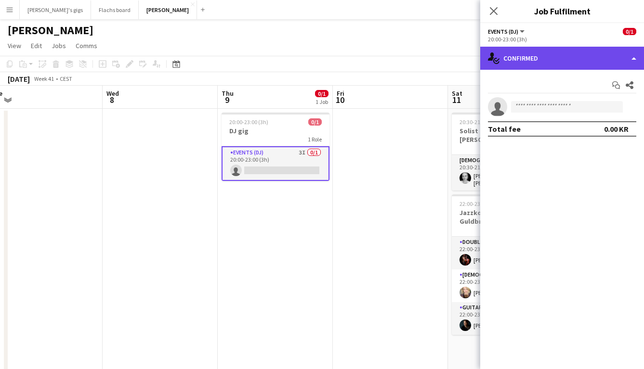
click at [530, 47] on div "single-neutral-actions-check-2 Confirmed" at bounding box center [562, 58] width 164 height 23
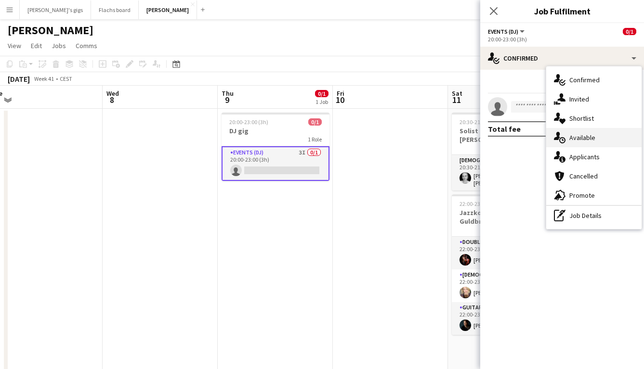
click at [582, 131] on div "single-neutral-actions-upload Available" at bounding box center [593, 137] width 95 height 19
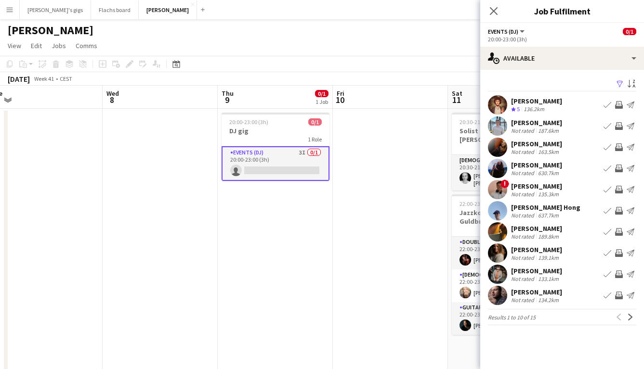
click at [619, 233] on app-icon "Invite crew" at bounding box center [619, 232] width 8 height 8
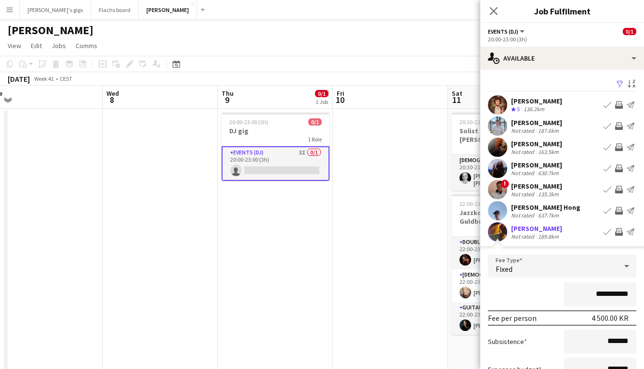
scroll to position [105, 0]
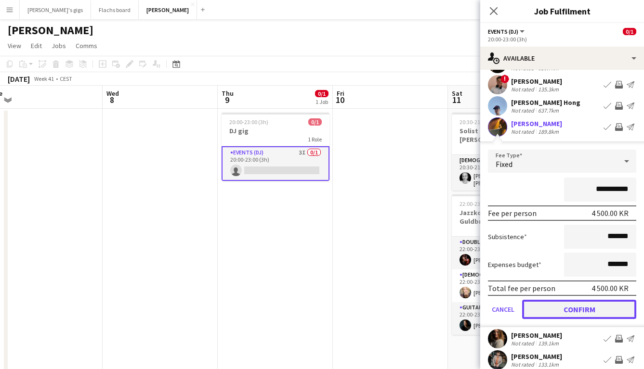
click at [568, 313] on button "Confirm" at bounding box center [579, 309] width 114 height 19
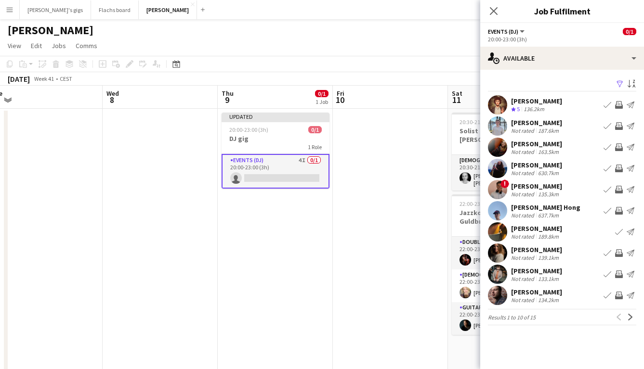
click at [618, 276] on app-icon "Invite crew" at bounding box center [619, 275] width 8 height 8
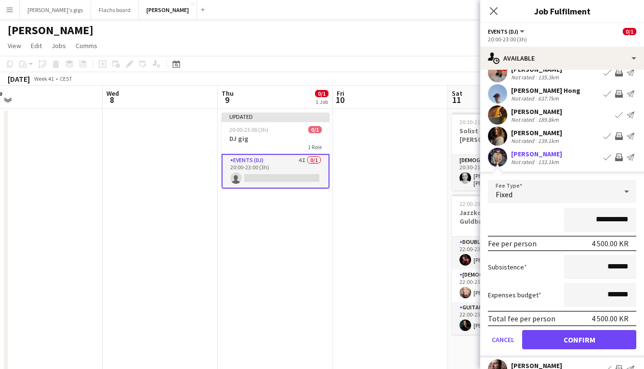
scroll to position [140, 0]
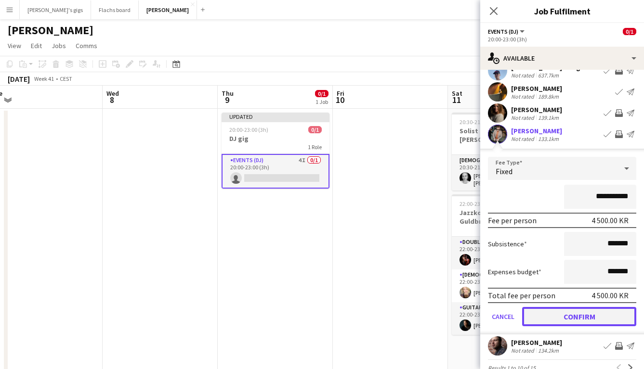
click at [594, 320] on button "Confirm" at bounding box center [579, 316] width 114 height 19
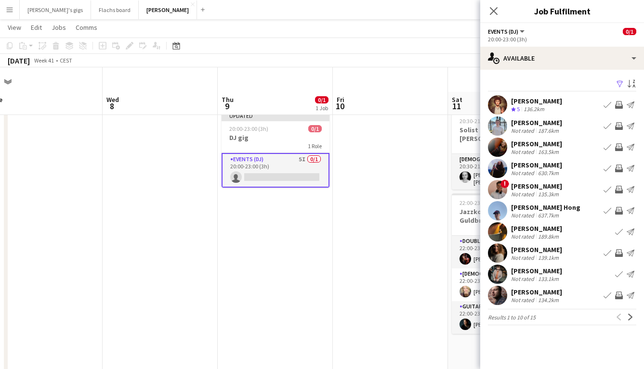
scroll to position [24, 0]
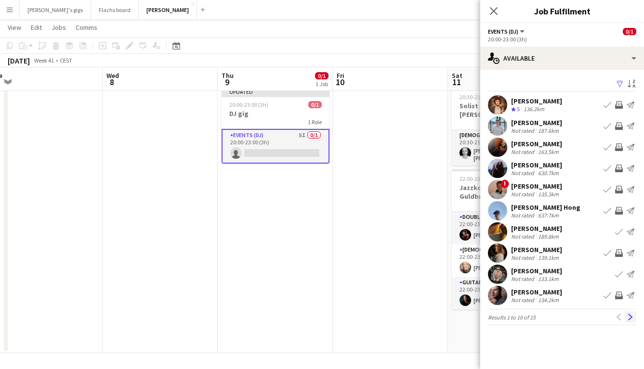
click at [628, 317] on app-icon "Next" at bounding box center [630, 317] width 7 height 7
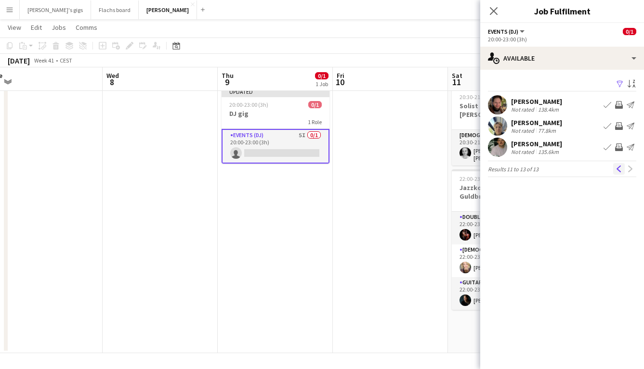
click at [616, 167] on app-icon "Previous" at bounding box center [619, 169] width 7 height 7
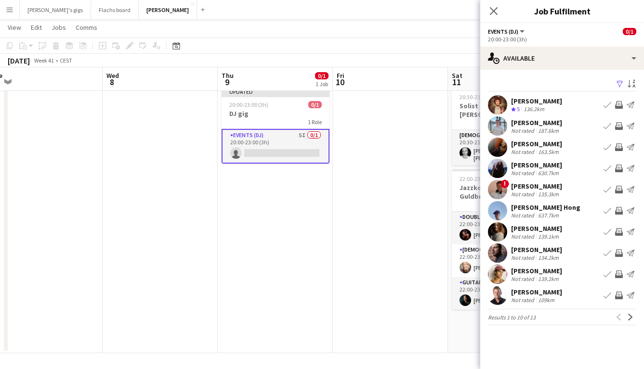
scroll to position [0, 0]
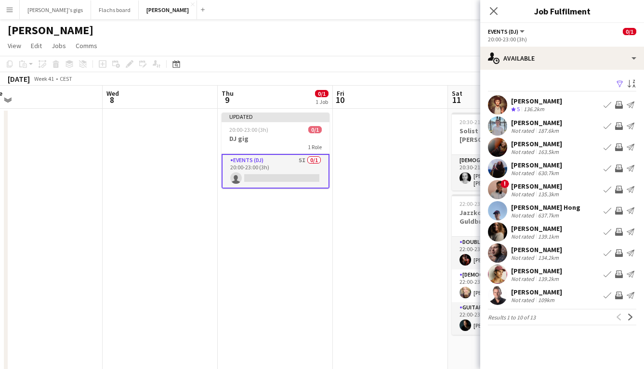
click at [354, 218] on app-date-cell at bounding box center [390, 244] width 115 height 270
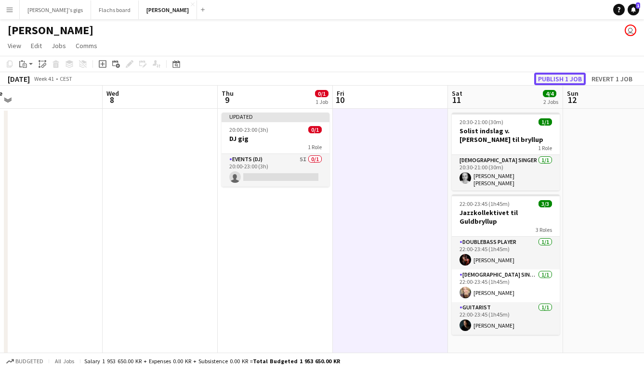
click at [548, 82] on button "Publish 1 job" at bounding box center [560, 79] width 52 height 13
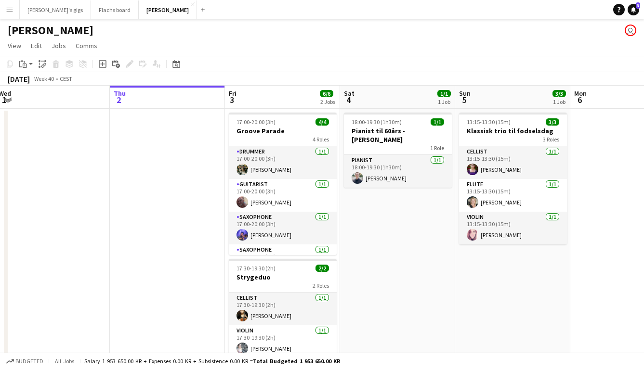
click at [7, 8] on app-icon "Menu" at bounding box center [10, 10] width 8 height 8
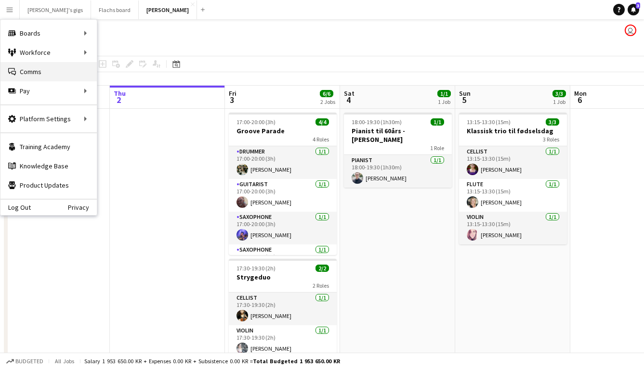
click at [24, 72] on link "Comms Comms" at bounding box center [48, 71] width 96 height 19
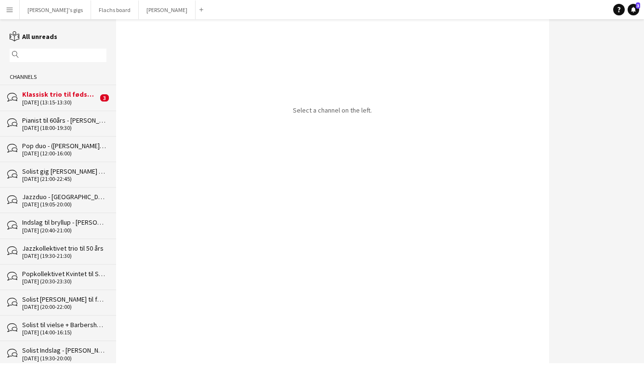
click at [38, 94] on div "Klassisk trio til fødselsdag" at bounding box center [60, 94] width 76 height 9
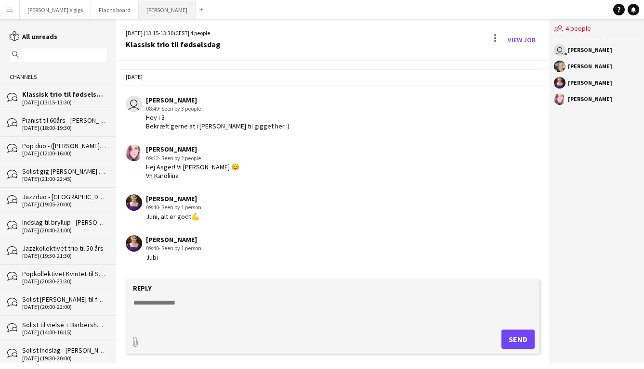
click at [139, 13] on button "Asger Gigs Close" at bounding box center [167, 9] width 57 height 19
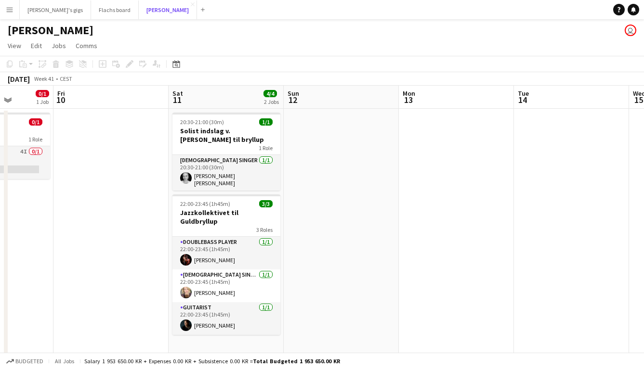
scroll to position [0, 247]
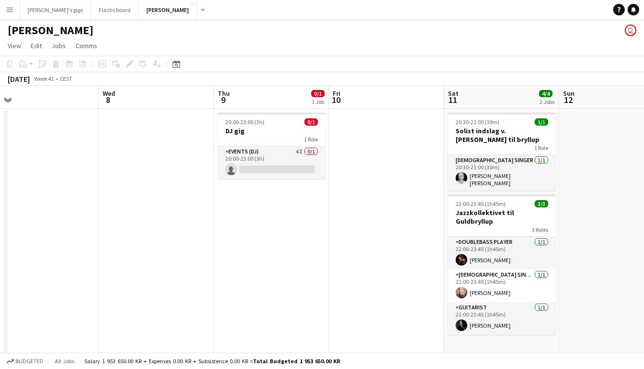
click at [265, 131] on h3 "DJ gig" at bounding box center [272, 131] width 108 height 9
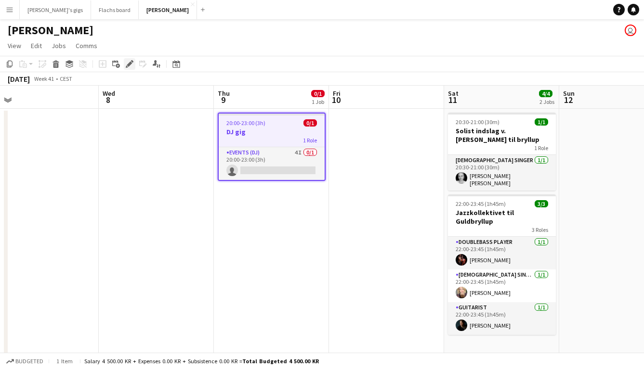
click at [128, 64] on icon at bounding box center [129, 64] width 5 height 5
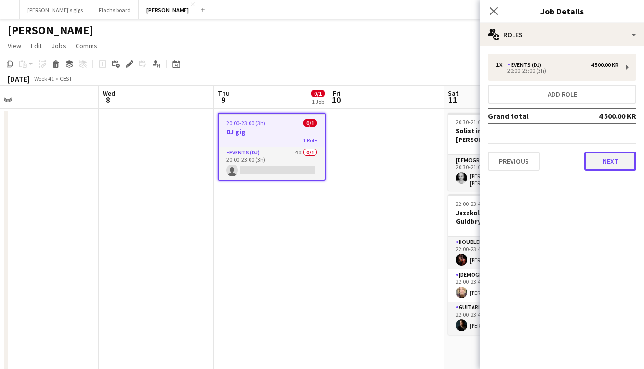
click at [597, 156] on button "Next" at bounding box center [610, 161] width 52 height 19
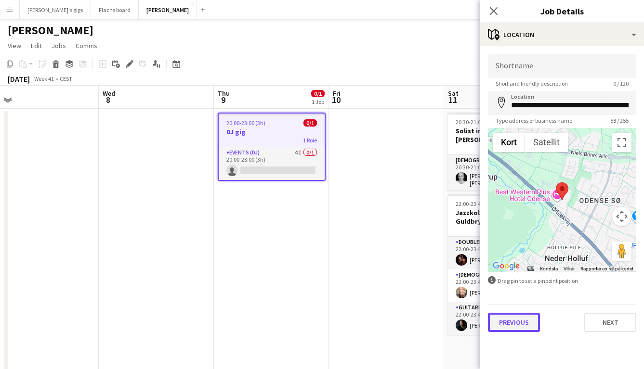
click at [514, 321] on button "Previous" at bounding box center [514, 322] width 52 height 19
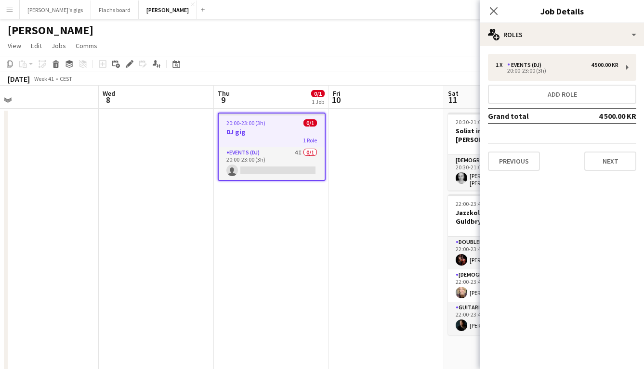
click at [413, 301] on app-date-cell at bounding box center [386, 244] width 115 height 270
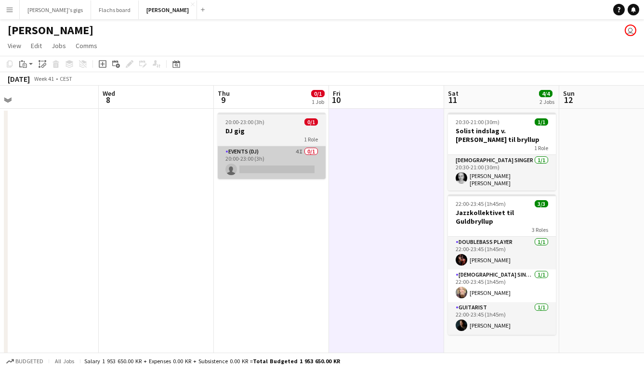
click at [281, 168] on app-card-role "Events (DJ) 4I 0/1 20:00-23:00 (3h) single-neutral-actions" at bounding box center [272, 162] width 108 height 33
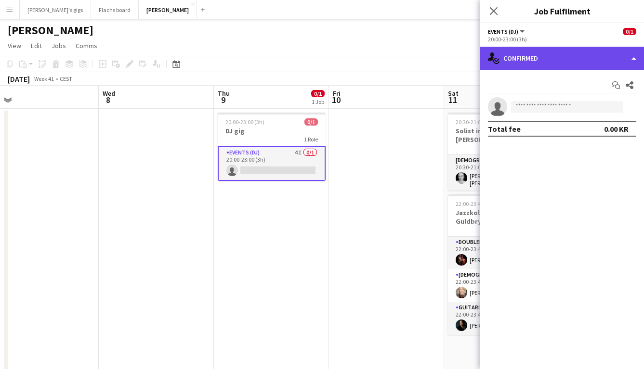
click at [513, 54] on div "single-neutral-actions-check-2 Confirmed" at bounding box center [562, 58] width 164 height 23
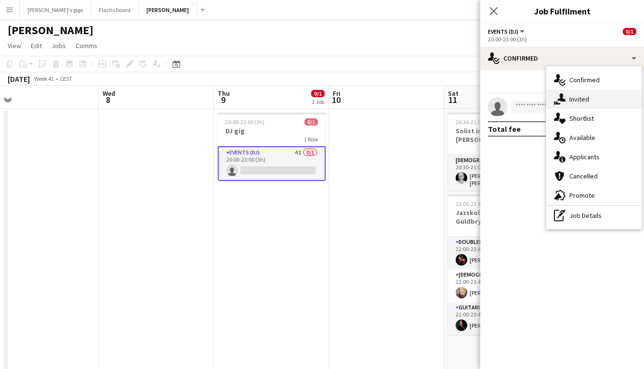
click at [570, 103] on span "Invited" at bounding box center [579, 99] width 20 height 9
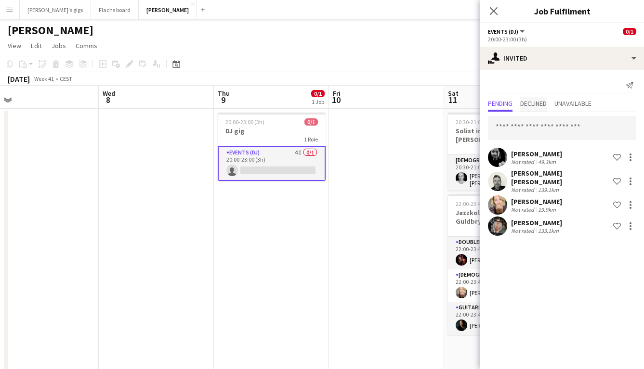
click at [536, 107] on span "Declined" at bounding box center [533, 103] width 26 height 7
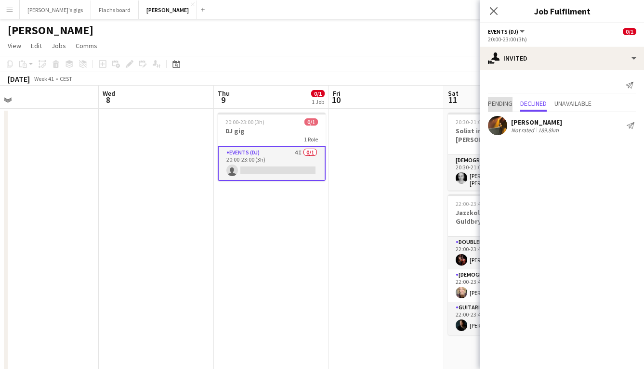
click at [512, 105] on span "Pending" at bounding box center [500, 103] width 25 height 7
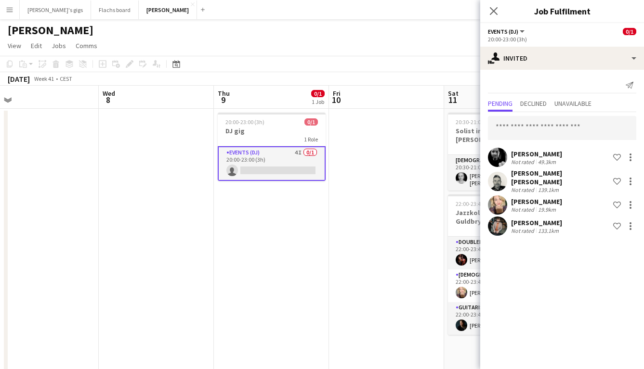
click at [400, 195] on app-date-cell at bounding box center [386, 244] width 115 height 270
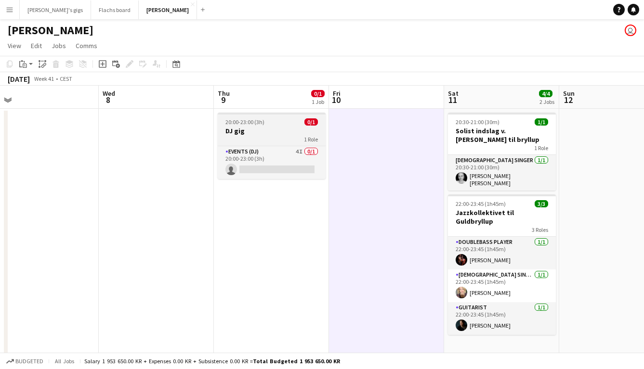
click at [245, 120] on span "20:00-23:00 (3h)" at bounding box center [244, 122] width 39 height 7
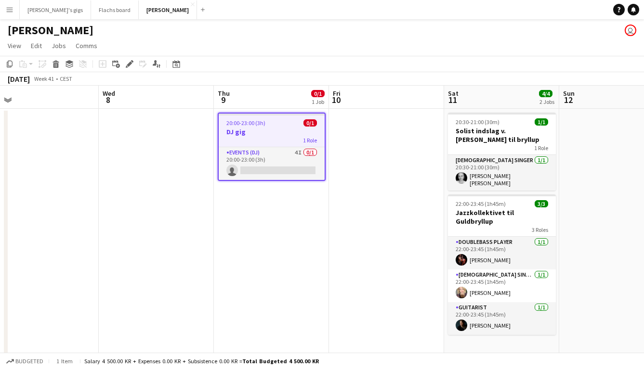
click at [122, 58] on div "Add job Add linked Job Edit Edit linked Job Applicants" at bounding box center [126, 64] width 74 height 12
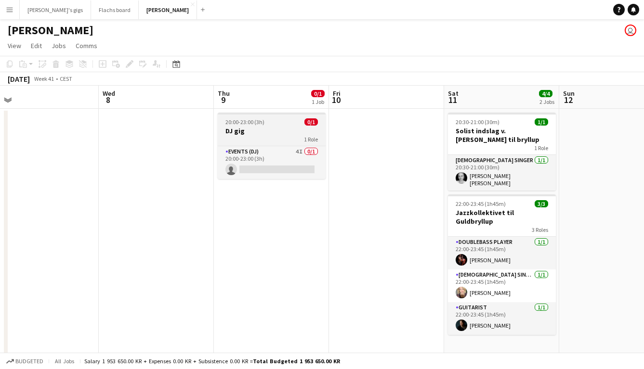
click at [263, 131] on h3 "DJ gig" at bounding box center [272, 131] width 108 height 9
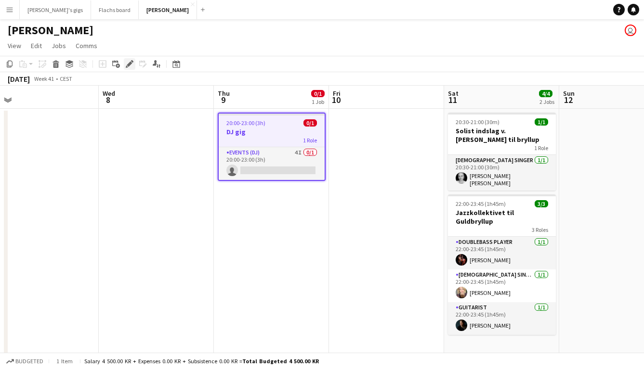
click at [131, 65] on icon at bounding box center [129, 64] width 5 height 5
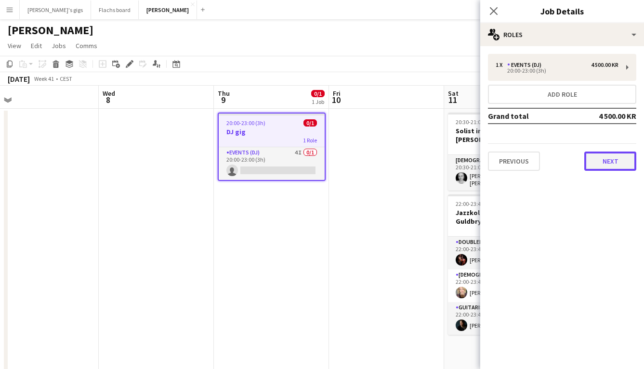
click at [596, 164] on button "Next" at bounding box center [610, 161] width 52 height 19
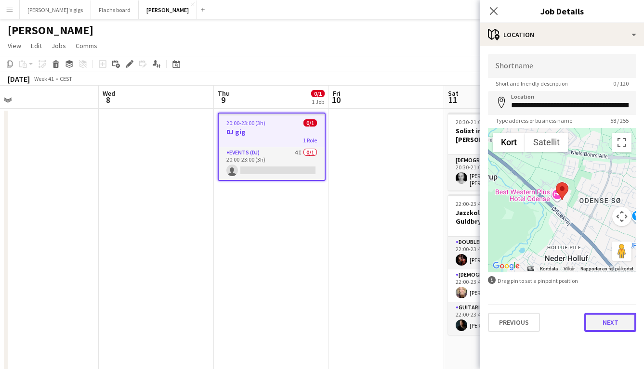
click at [592, 328] on button "Next" at bounding box center [610, 322] width 52 height 19
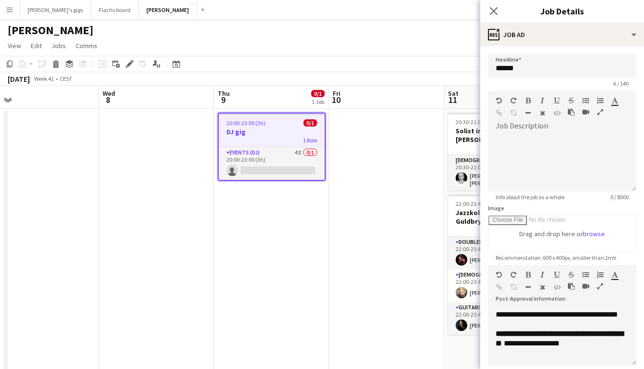
scroll to position [326, 0]
click at [409, 283] on app-date-cell at bounding box center [386, 244] width 115 height 270
